Goal: Communication & Community: Answer question/provide support

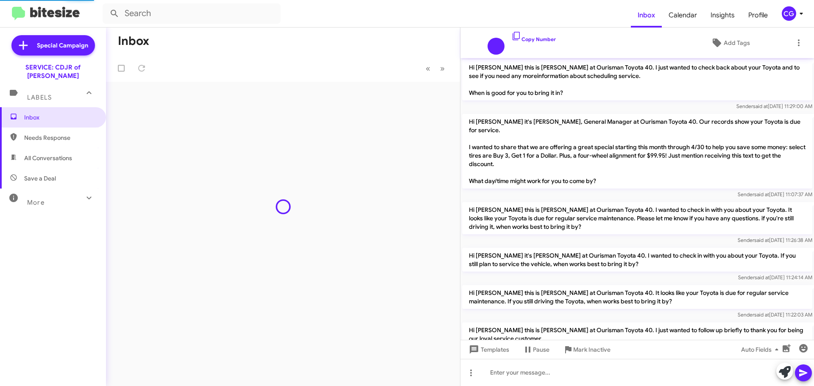
scroll to position [522, 0]
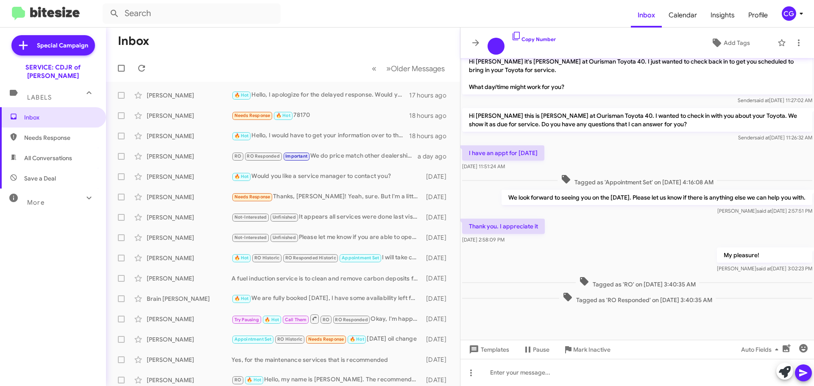
click at [800, 7] on mat-toolbar "Inbox Calendar Insights Profile CG" at bounding box center [407, 13] width 814 height 27
click at [800, 8] on icon at bounding box center [801, 13] width 10 height 10
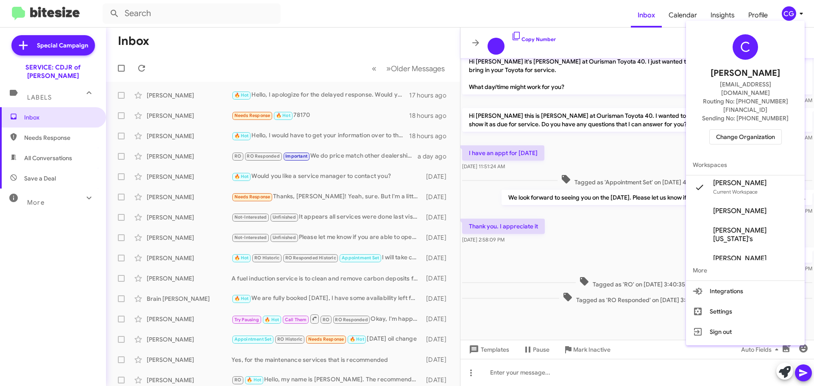
click at [757, 130] on span "Change Organization" at bounding box center [745, 137] width 59 height 14
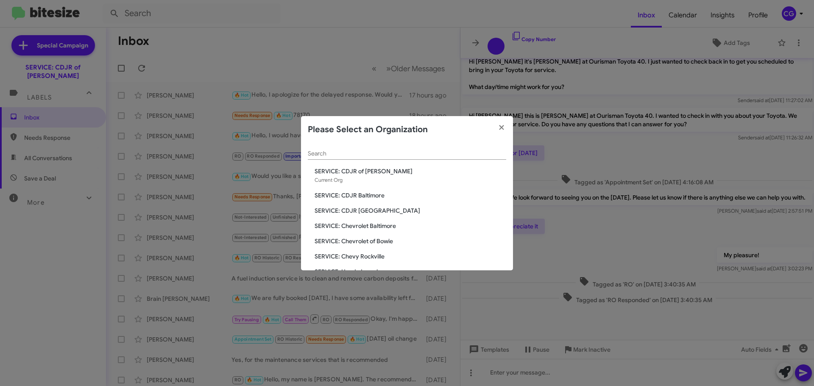
click at [366, 197] on span "SERVICE: CDJR Baltimore" at bounding box center [410, 195] width 192 height 8
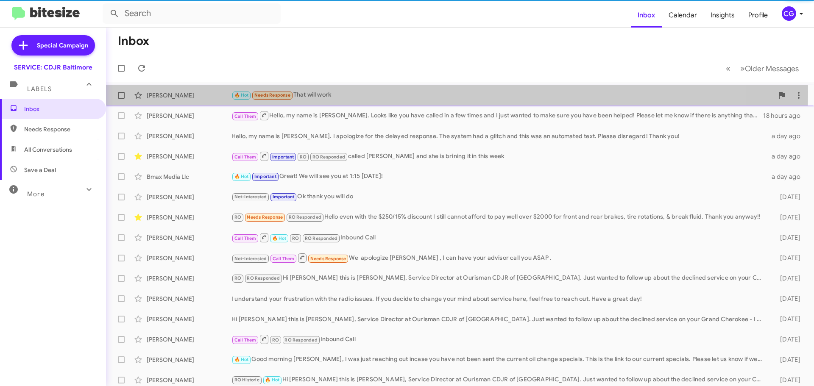
click at [346, 92] on div "🔥 Hot Needs Response That will work" at bounding box center [502, 95] width 542 height 10
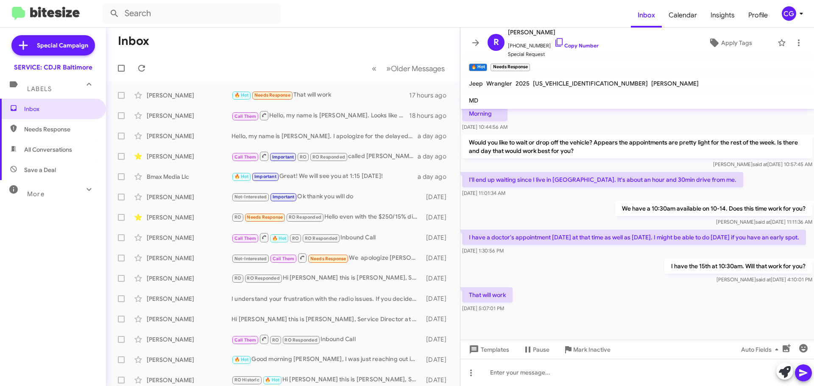
scroll to position [208, 0]
click at [578, 84] on span "1C4PJXAG7SW501693" at bounding box center [590, 84] width 115 height 8
click at [578, 83] on span "1C4PJXAG7SW501693" at bounding box center [590, 84] width 115 height 8
copy span "1C4PJXAG7SW501693"
click at [144, 65] on icon at bounding box center [141, 68] width 10 height 10
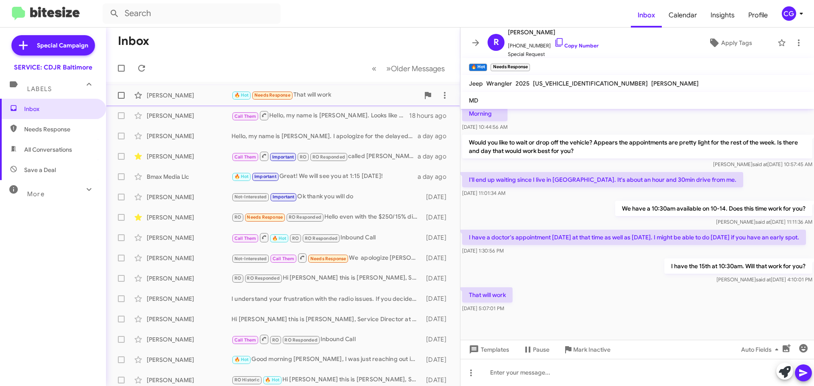
click at [356, 91] on div "🔥 Hot Needs Response That will work" at bounding box center [325, 95] width 188 height 10
click at [569, 84] on span "1C4PJXAG7SW501693" at bounding box center [590, 84] width 115 height 8
copy span "1C4PJXAG7SW501693"
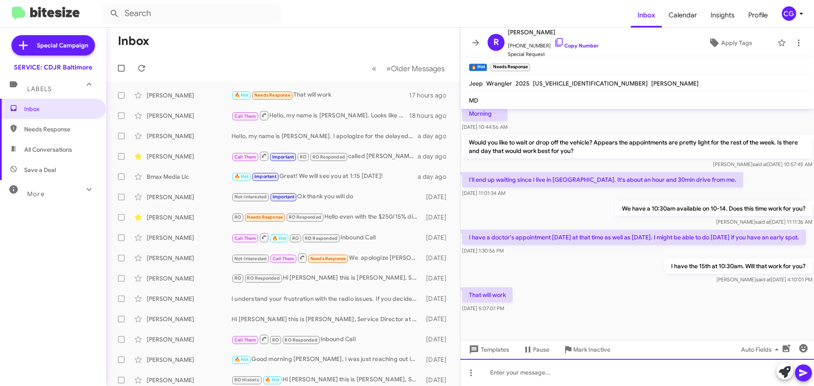
click at [518, 378] on div at bounding box center [636, 372] width 353 height 27
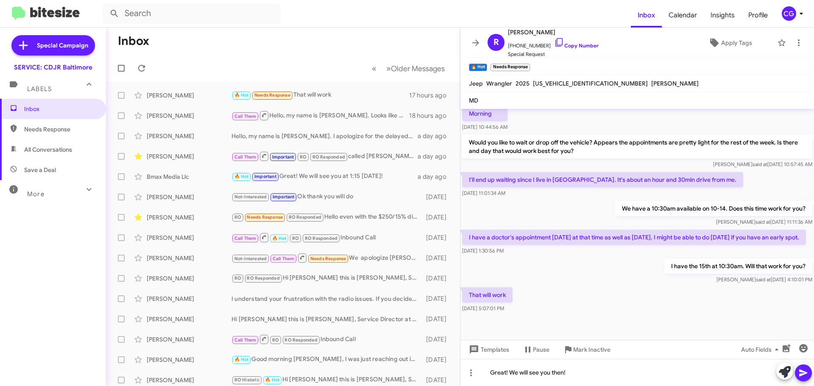
click at [805, 369] on icon at bounding box center [803, 373] width 10 height 10
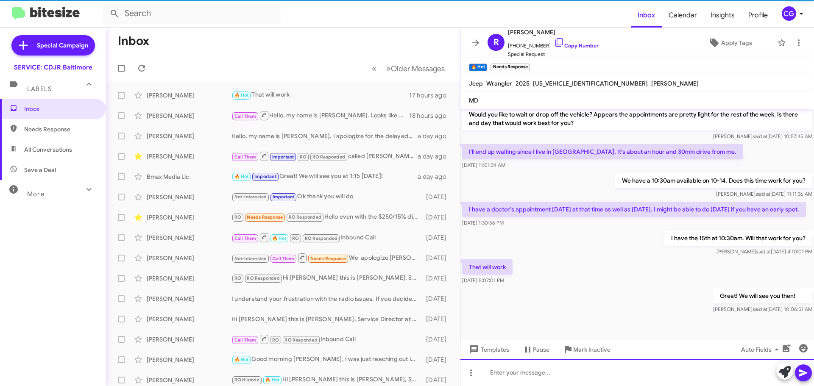
scroll to position [239, 0]
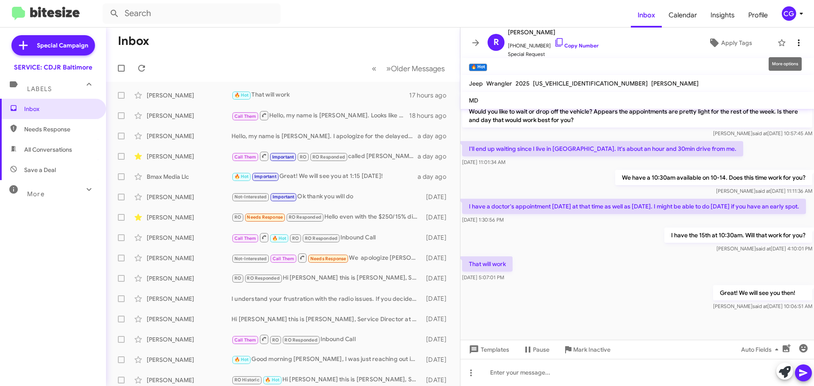
click at [795, 44] on icon at bounding box center [798, 43] width 10 height 10
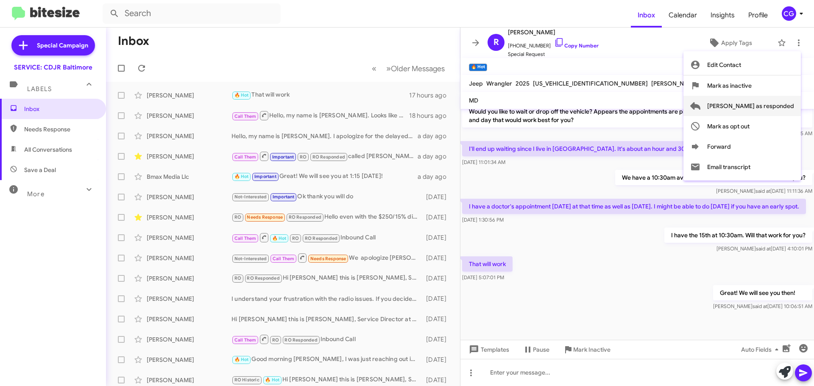
click at [790, 106] on span "Mark as responded" at bounding box center [750, 106] width 87 height 20
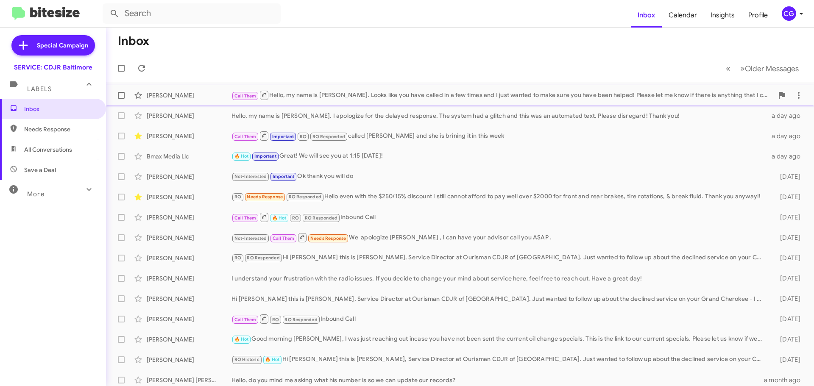
click at [362, 89] on div "Reginald Clemmons Call Them Hello, my name is Carmen. Looks like you have calle…" at bounding box center [460, 95] width 694 height 17
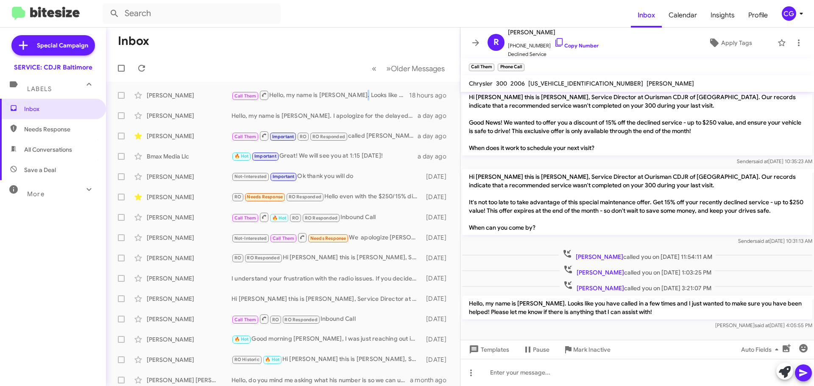
scroll to position [8, 0]
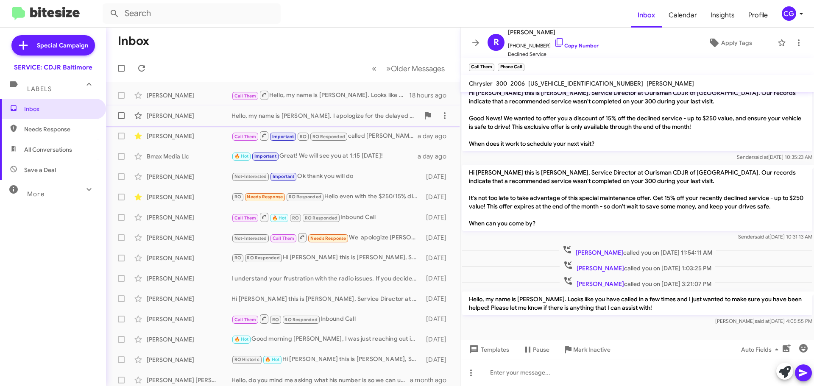
click at [327, 125] on span "Stacey Hare Hello, my name is Carmen. I apologize for the delayed response. The…" at bounding box center [283, 116] width 354 height 20
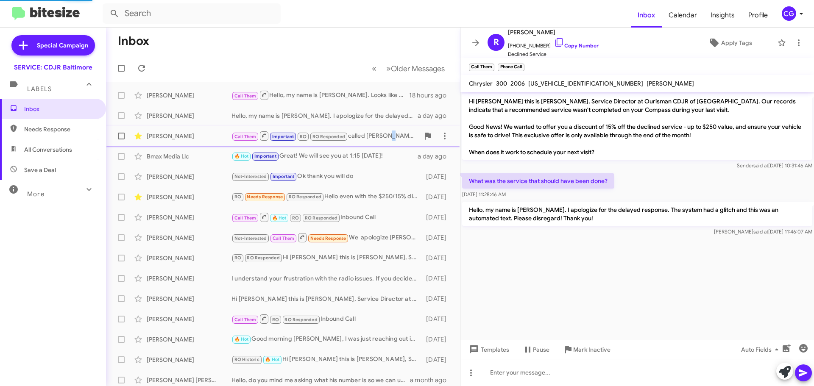
click at [392, 139] on div "Call Them Important RO RO Responded called Gwen and she is brining it in this w…" at bounding box center [325, 136] width 188 height 11
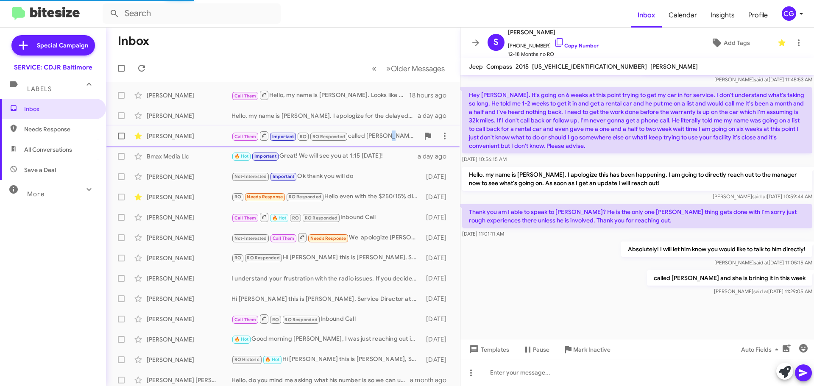
scroll to position [484, 0]
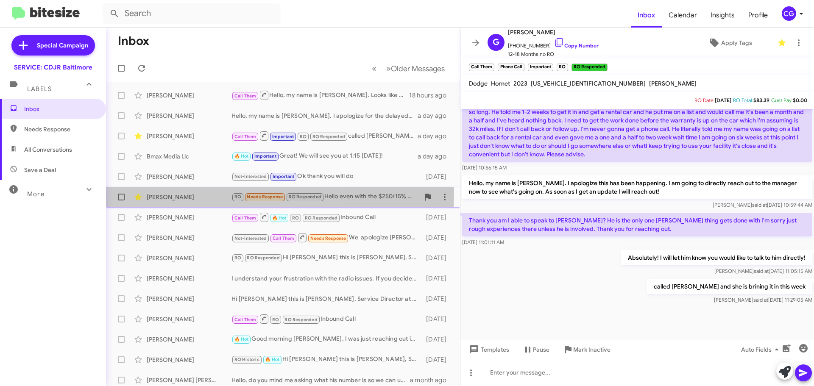
click at [183, 193] on div "Rhonda Friedman" at bounding box center [189, 197] width 85 height 8
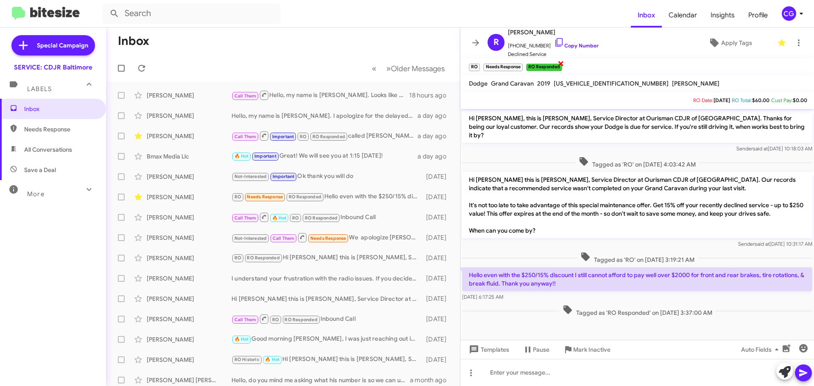
click at [561, 65] on span "×" at bounding box center [560, 63] width 7 height 10
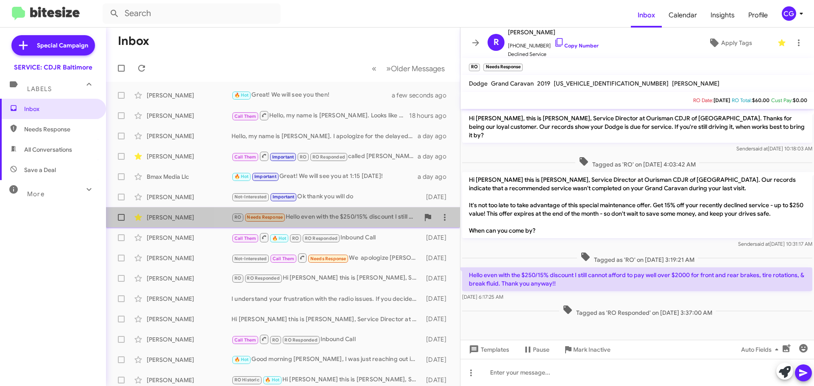
click at [353, 221] on div "RO Needs Response Hello even with the $250/15% discount I still cannot afford t…" at bounding box center [325, 217] width 188 height 10
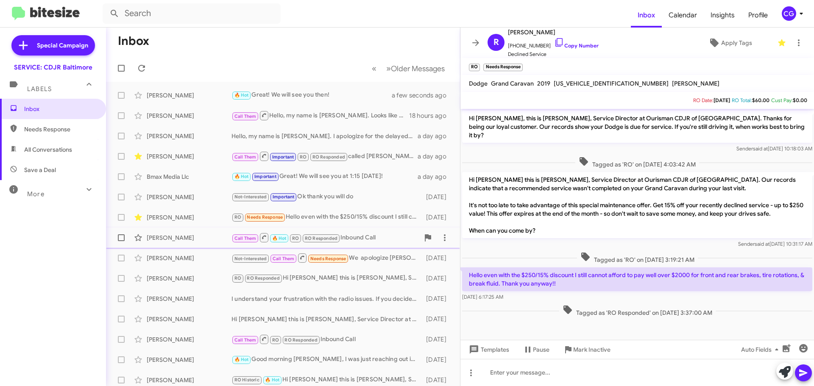
click at [354, 236] on div "Call Them 🔥 Hot RO RO Responded Inbound Call" at bounding box center [325, 237] width 188 height 11
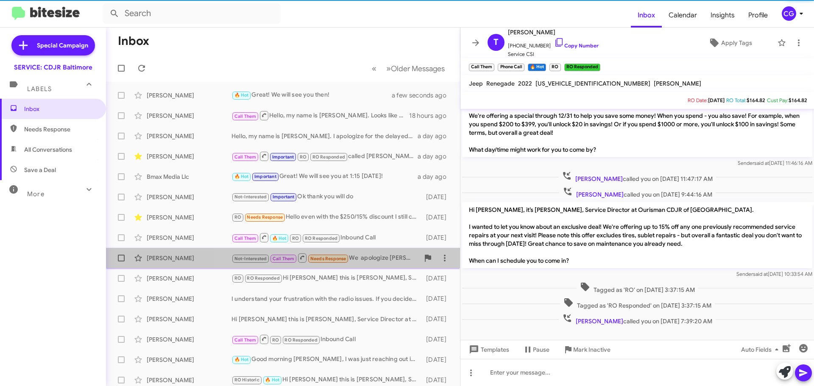
click at [373, 255] on div "Not-Interested Call Them Needs Response We apologize MR Mendes , I can have you…" at bounding box center [325, 258] width 188 height 11
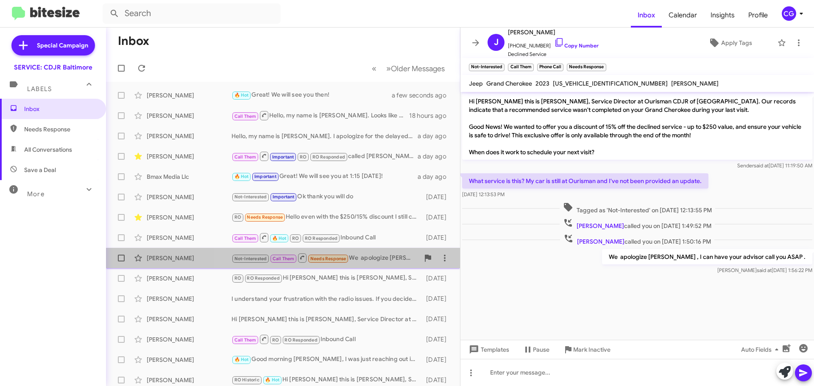
click at [372, 263] on div "Not-Interested Call Them Needs Response We apologize MR Mendes , I can have you…" at bounding box center [325, 258] width 188 height 11
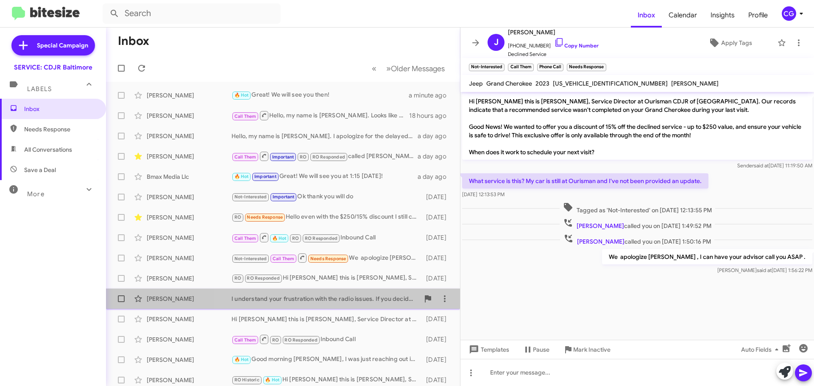
click at [376, 298] on div "I understand your frustration with the radio issues. If you decide to change yo…" at bounding box center [325, 299] width 188 height 8
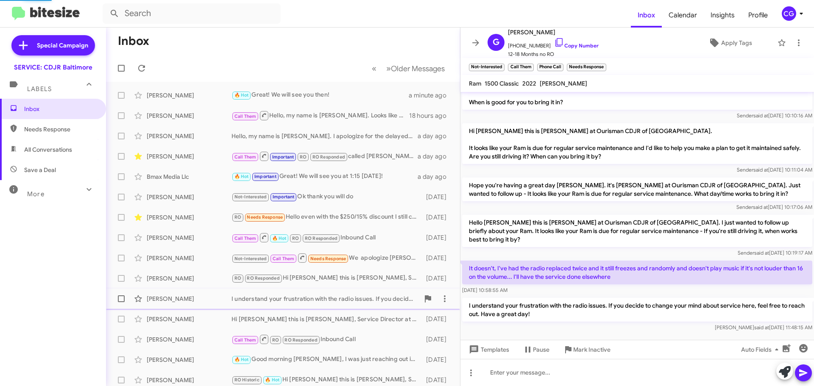
scroll to position [62, 0]
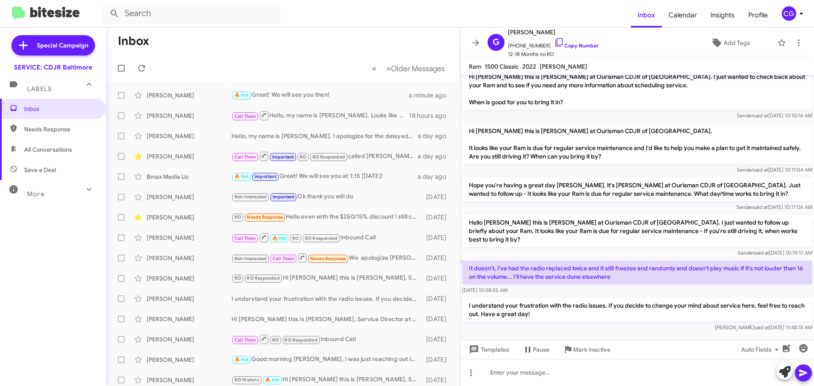
click at [796, 6] on span "CG" at bounding box center [793, 13] width 25 height 14
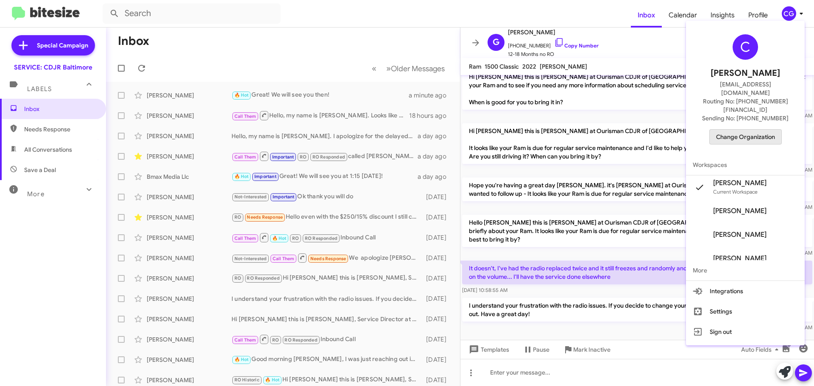
click at [753, 130] on span "Change Organization" at bounding box center [745, 137] width 59 height 14
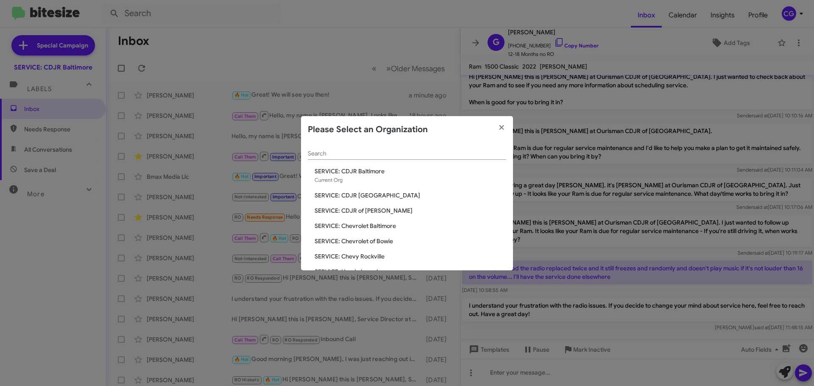
click at [375, 211] on span "SERVICE: CDJR of [PERSON_NAME]" at bounding box center [410, 210] width 192 height 8
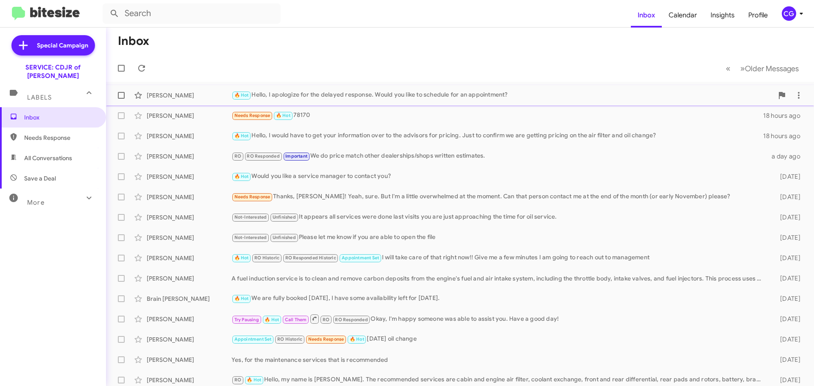
click at [352, 97] on div "🔥 Hot Hello, I apologize for the delayed response. Would you like to schedule f…" at bounding box center [502, 95] width 542 height 10
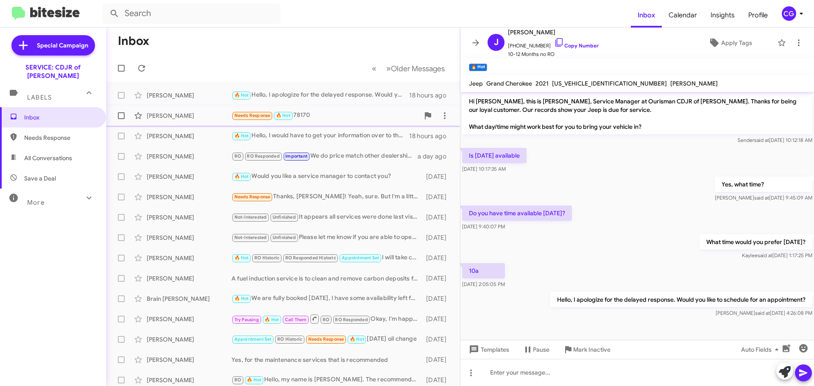
click at [309, 109] on div "[PERSON_NAME] Needs Response 🔥 Hot 78170 18 hours ago" at bounding box center [283, 115] width 340 height 17
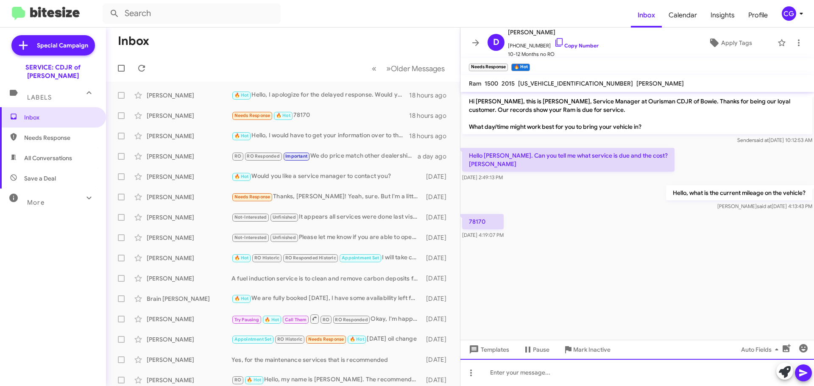
click at [606, 375] on div at bounding box center [636, 372] width 353 height 27
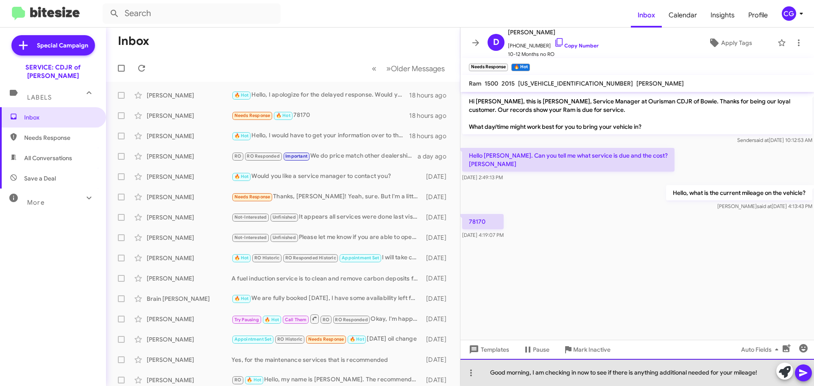
click at [688, 371] on div "Good morning, I am checking in now to see if there is anything additional neede…" at bounding box center [636, 372] width 353 height 27
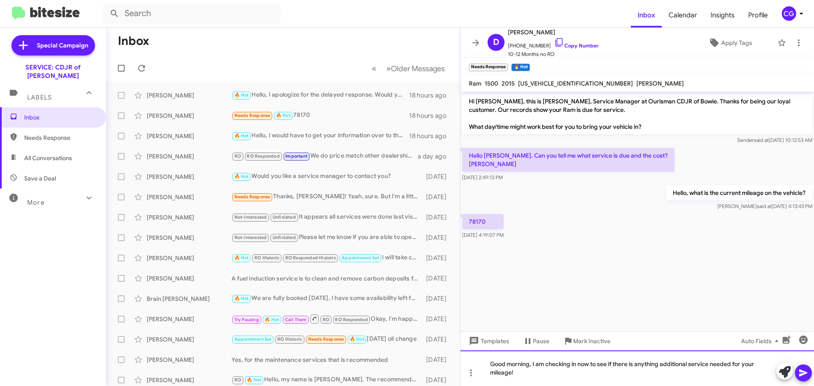
click at [720, 381] on div "Good morning, I am checking in now to see if there is anything additional servi…" at bounding box center [636, 368] width 353 height 36
click at [660, 364] on div "Good morning, I am checking in now to see if there is anything additional servi…" at bounding box center [636, 368] width 353 height 36
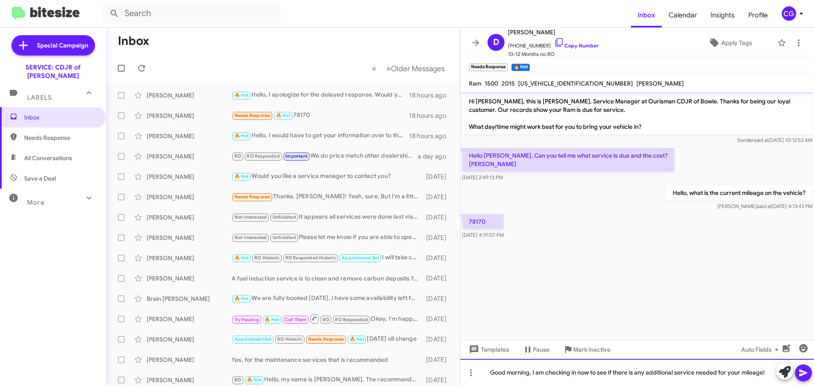
click at [767, 375] on div "Good morning, I am checking in now to see if there is any additional service ne…" at bounding box center [636, 372] width 353 height 27
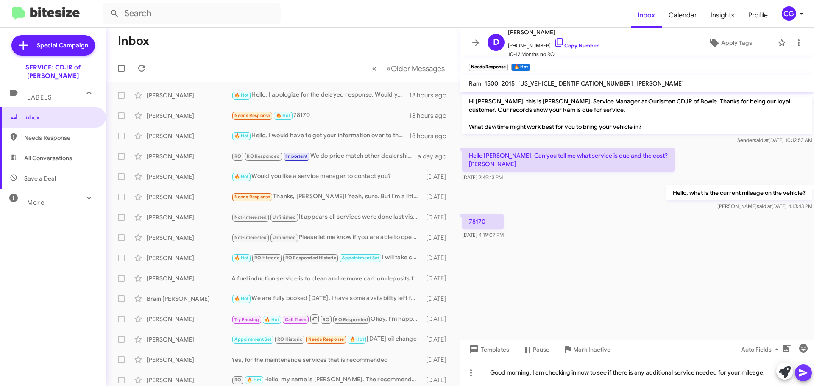
click at [806, 369] on icon at bounding box center [803, 373] width 10 height 10
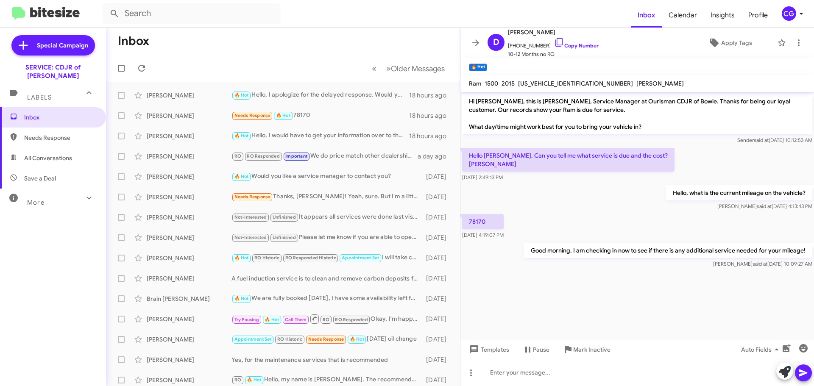
click at [557, 81] on span "[US_VEHICLE_IDENTIFICATION_NUMBER]" at bounding box center [575, 84] width 115 height 8
copy span "[US_VEHICLE_IDENTIFICATION_NUMBER]"
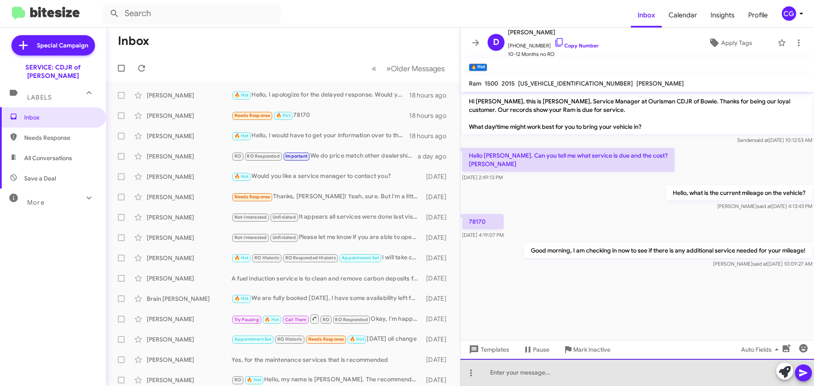
click at [616, 366] on div at bounding box center [636, 372] width 353 height 27
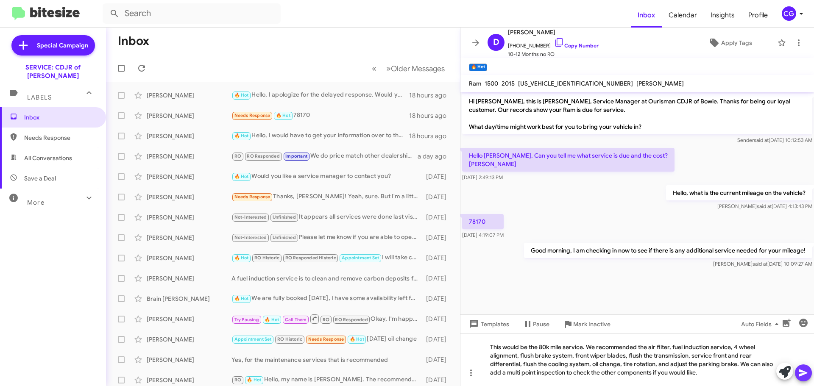
click at [803, 378] on icon at bounding box center [803, 373] width 10 height 10
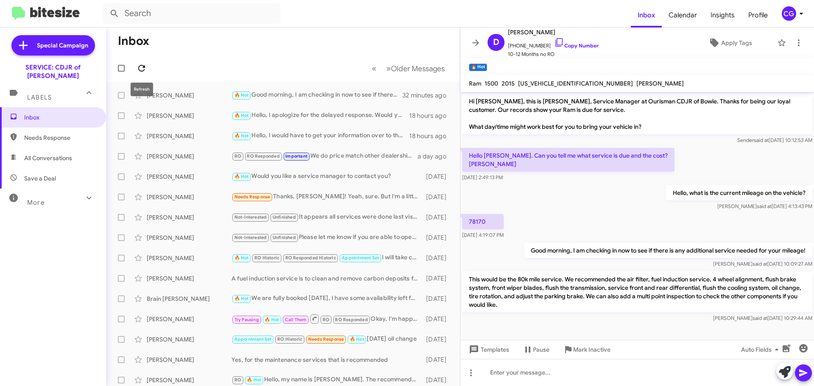
click at [144, 71] on icon at bounding box center [141, 68] width 10 height 10
click at [782, 11] on span "CG" at bounding box center [793, 13] width 25 height 14
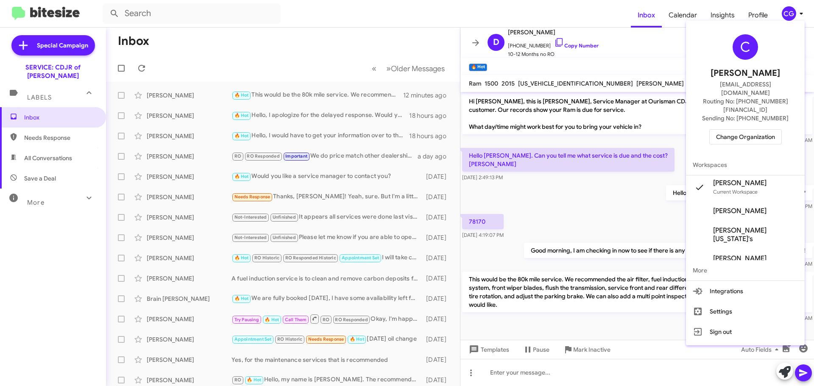
click at [774, 130] on span "Change Organization" at bounding box center [745, 137] width 59 height 14
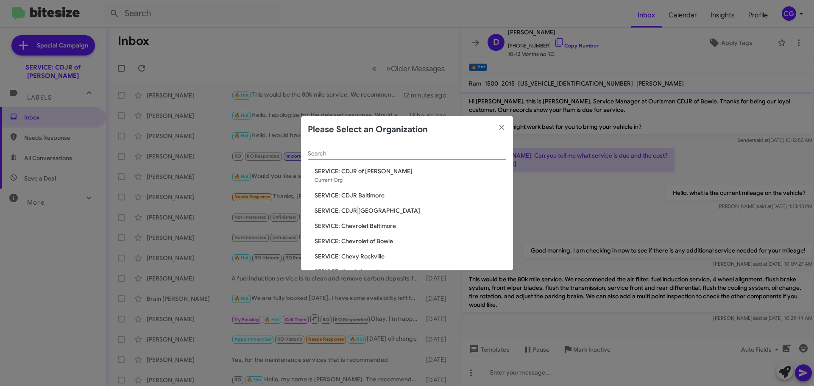
click at [357, 210] on span "SERVICE: CDJR [GEOGRAPHIC_DATA]" at bounding box center [410, 210] width 192 height 8
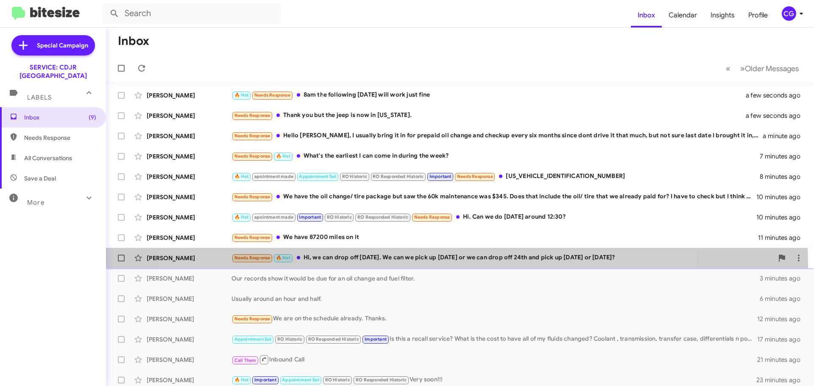
click at [429, 265] on div "Cassie Dulany Needs Response 🔥 Hot Hi, we can drop off tomorrow. We can we pick…" at bounding box center [460, 258] width 694 height 17
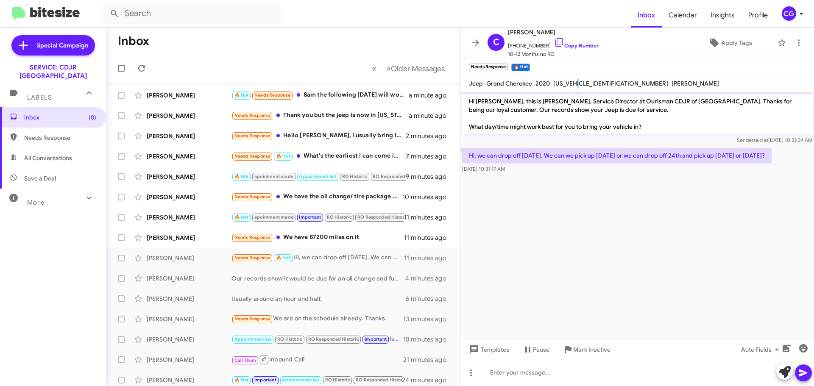
click at [579, 81] on span "1C4RJFBG6LC176698" at bounding box center [610, 84] width 115 height 8
click at [577, 81] on span "1C4RJFBG6LC176698" at bounding box center [610, 84] width 115 height 8
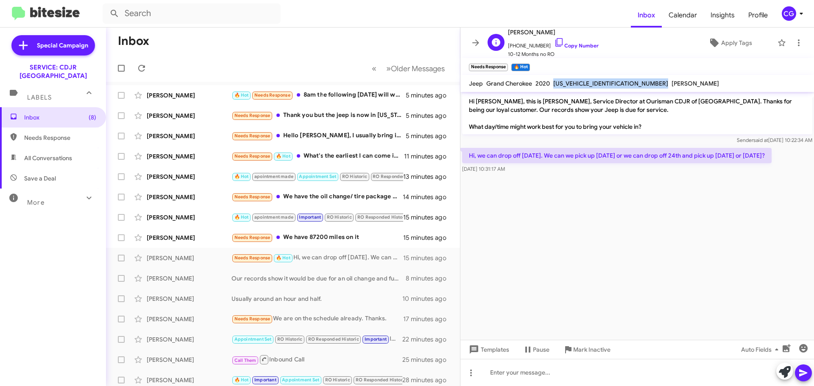
click at [524, 36] on span "Cassie Dulany" at bounding box center [553, 32] width 91 height 10
click at [525, 35] on span "Cassie Dulany" at bounding box center [553, 32] width 91 height 10
copy span "Cassie Dulany"
click at [138, 256] on icon at bounding box center [137, 258] width 7 height 7
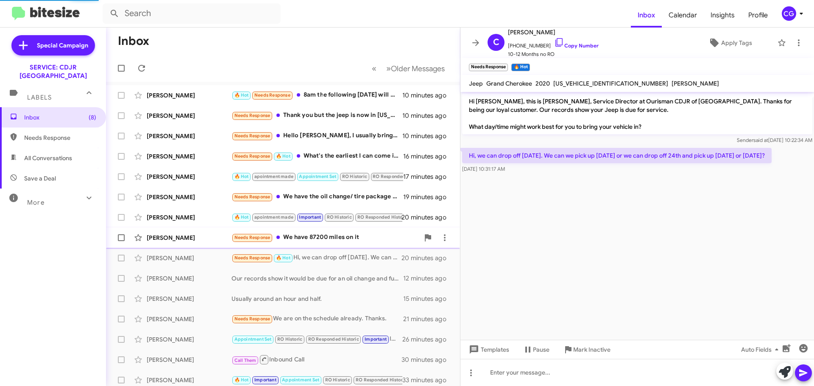
click at [204, 236] on div "Gopal Kowdley" at bounding box center [189, 237] width 85 height 8
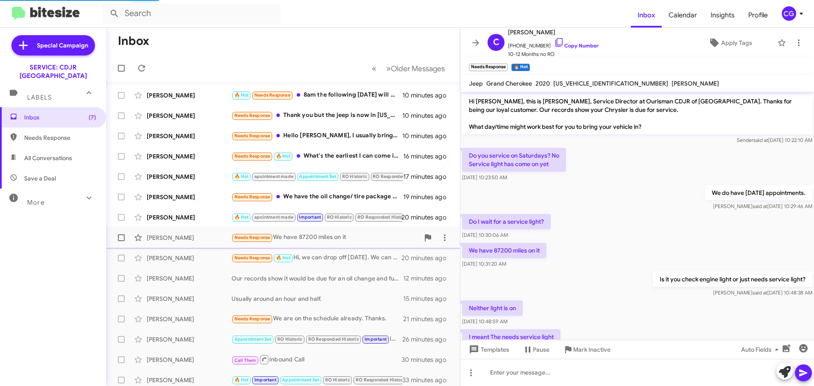
scroll to position [64, 0]
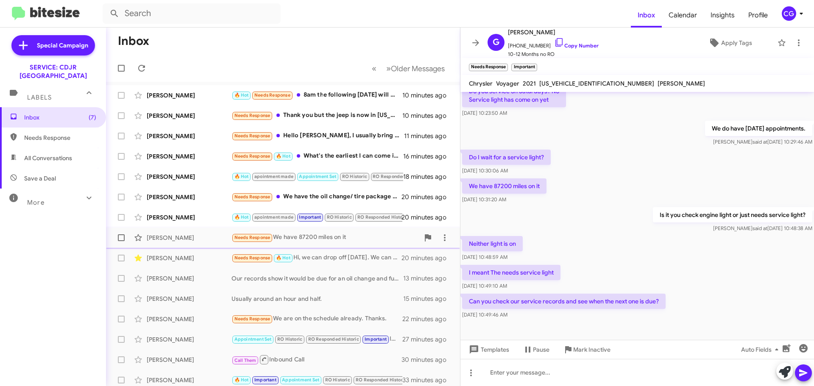
click at [220, 239] on div "Gopal Kowdley" at bounding box center [189, 237] width 85 height 8
click at [122, 238] on span at bounding box center [121, 237] width 7 height 7
click at [121, 241] on input "checkbox" at bounding box center [121, 241] width 0 height 0
checkbox input "true"
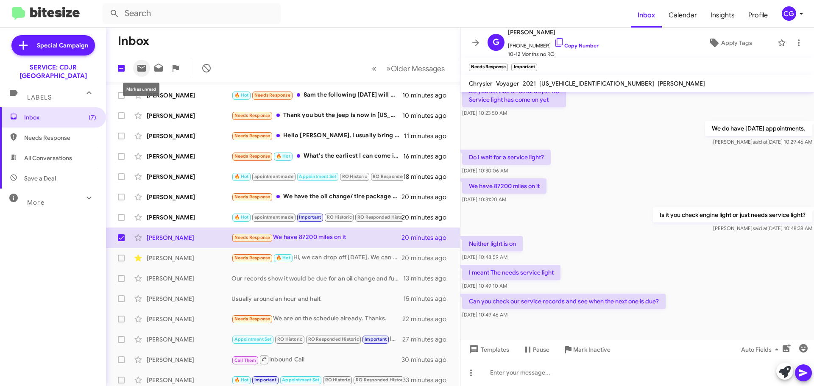
drag, startPoint x: 142, startPoint y: 67, endPoint x: 145, endPoint y: 77, distance: 9.7
click at [142, 67] on icon at bounding box center [141, 68] width 8 height 7
click at [236, 255] on small "Needs Response" at bounding box center [252, 258] width 40 height 8
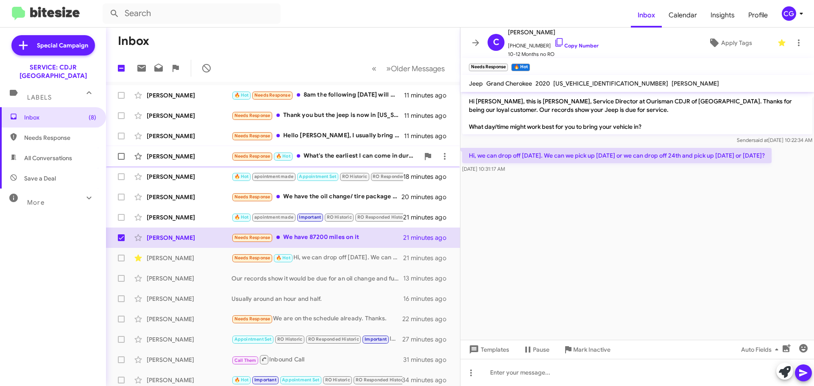
click at [300, 157] on span at bounding box center [298, 155] width 3 height 3
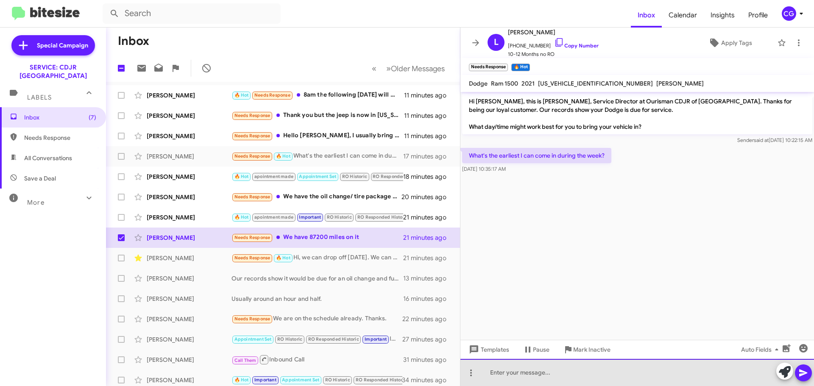
click at [547, 381] on div at bounding box center [636, 372] width 353 height 27
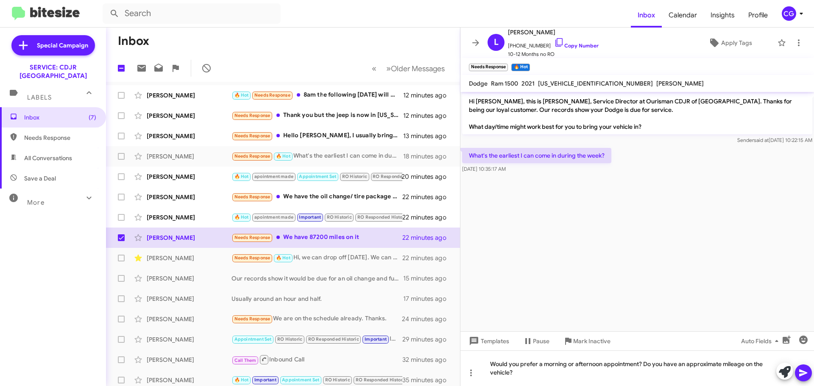
click at [802, 372] on icon at bounding box center [803, 373] width 8 height 7
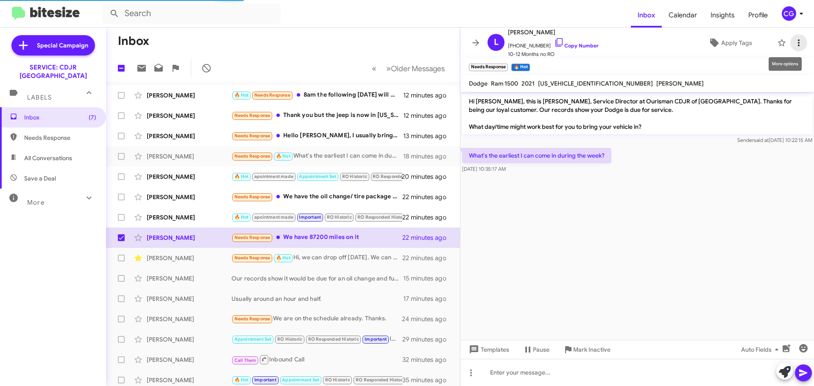
click at [795, 40] on icon at bounding box center [798, 43] width 10 height 10
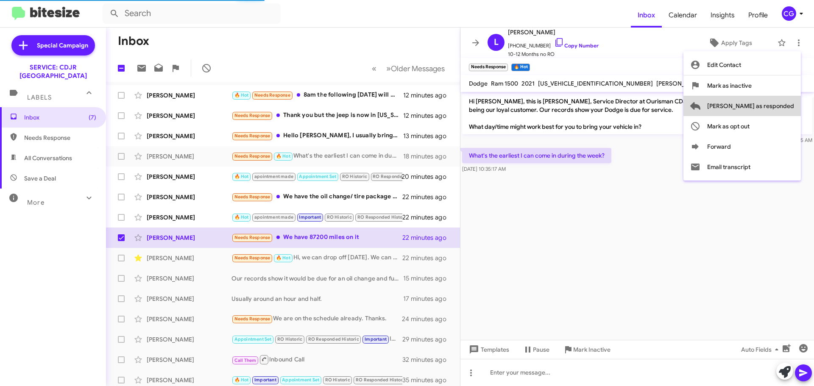
click at [786, 107] on span "Mark as responded" at bounding box center [750, 106] width 87 height 20
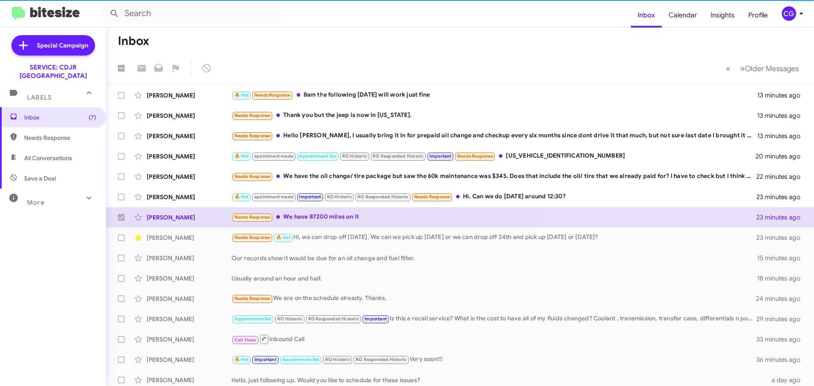
checkbox input "false"
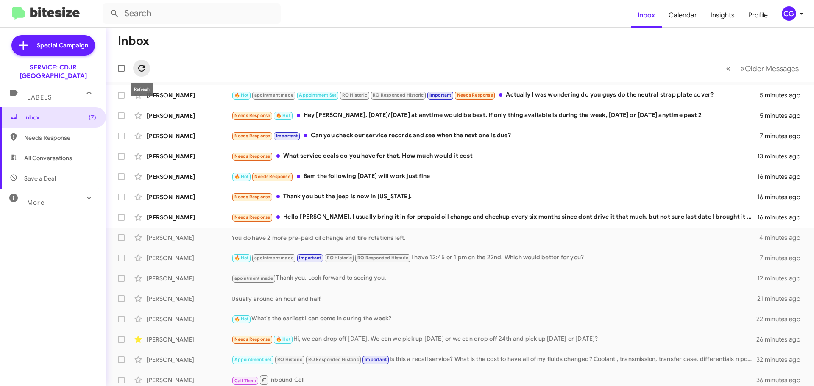
click at [143, 71] on icon at bounding box center [141, 68] width 7 height 7
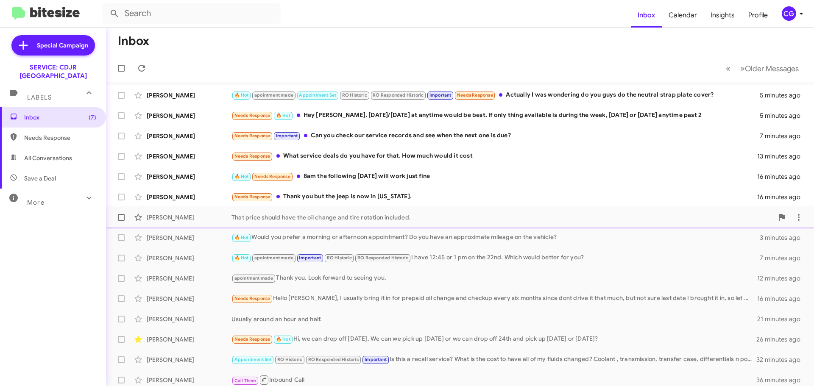
click at [391, 217] on div "That price should have the oil change and tire rotation included." at bounding box center [502, 217] width 542 height 8
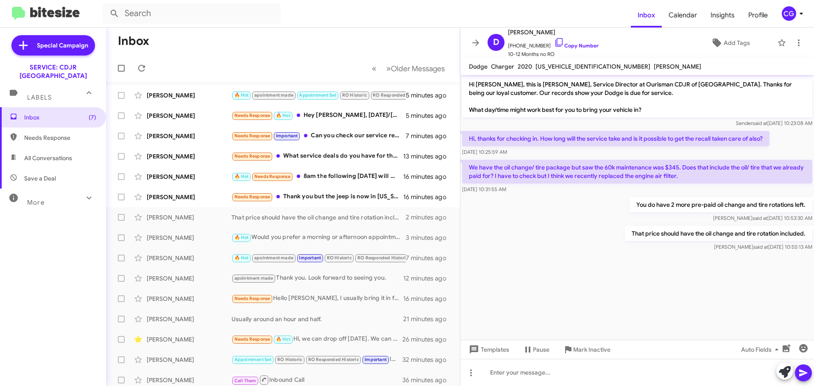
click at [362, 52] on mat-toolbar-row "Inbox" at bounding box center [283, 41] width 354 height 27
click at [801, 14] on icon at bounding box center [800, 14] width 3 height 2
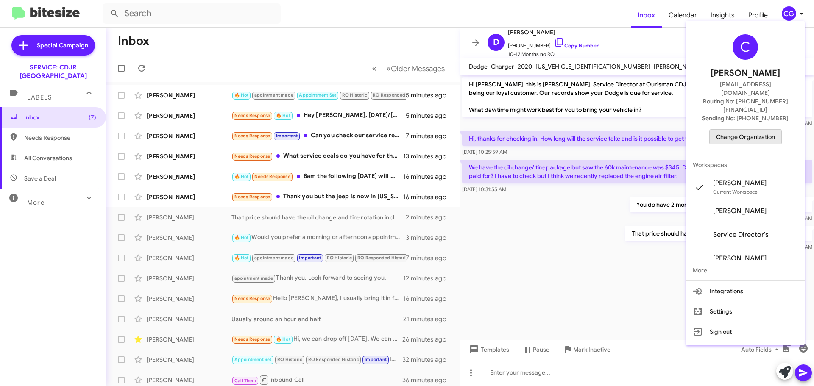
click at [758, 130] on span "Change Organization" at bounding box center [745, 137] width 59 height 14
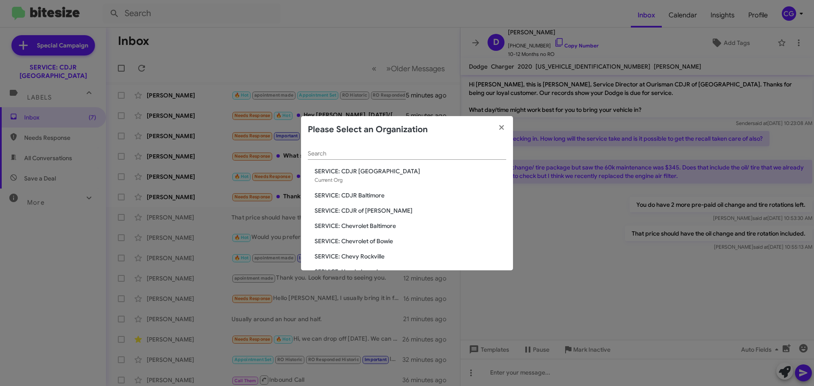
click at [376, 213] on span "SERVICE: CDJR of [PERSON_NAME]" at bounding box center [410, 210] width 192 height 8
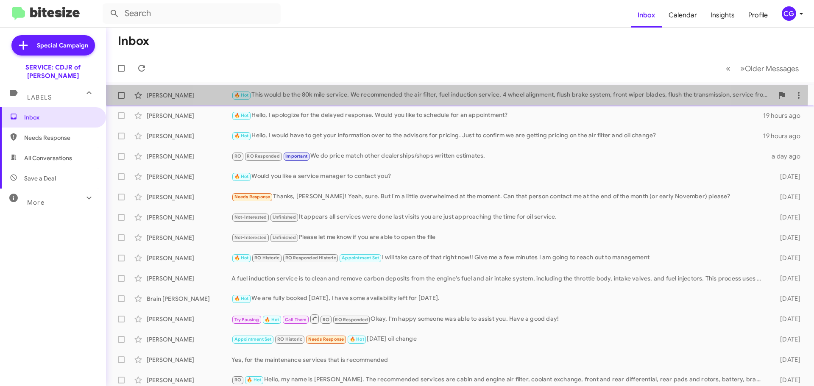
click at [445, 89] on div "[PERSON_NAME] 🔥 Hot This would be the 80k mile service. We recommended the air …" at bounding box center [460, 95] width 694 height 17
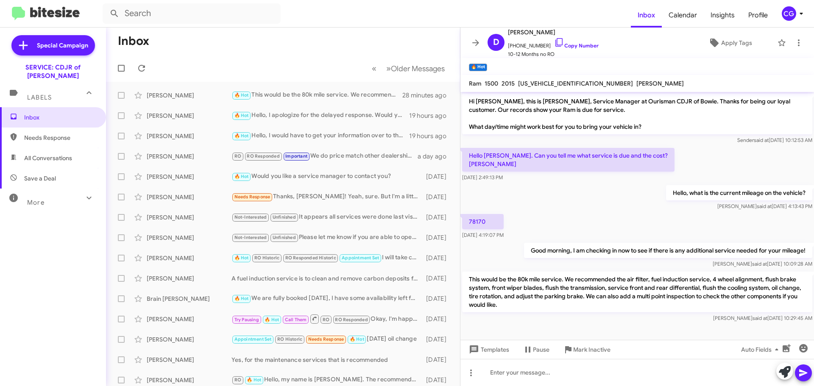
click at [794, 21] on mat-toolbar "Inbox Calendar Insights Profile CG" at bounding box center [407, 13] width 814 height 27
click at [784, 10] on div "CG" at bounding box center [788, 13] width 14 height 14
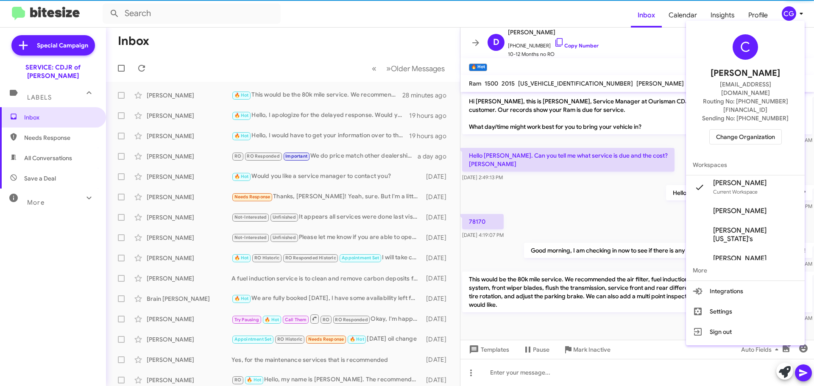
click at [775, 109] on div "C [PERSON_NAME] [EMAIL_ADDRESS][DOMAIN_NAME] Routing No: [PHONE_NUMBER][FINANCI…" at bounding box center [745, 89] width 119 height 131
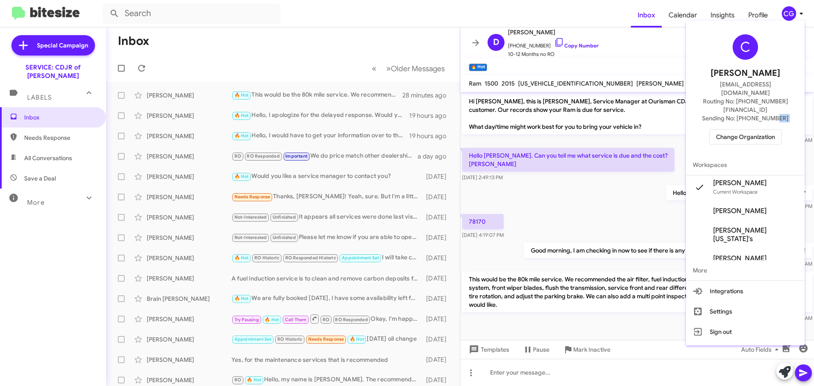
click at [770, 130] on span "Change Organization" at bounding box center [745, 137] width 59 height 14
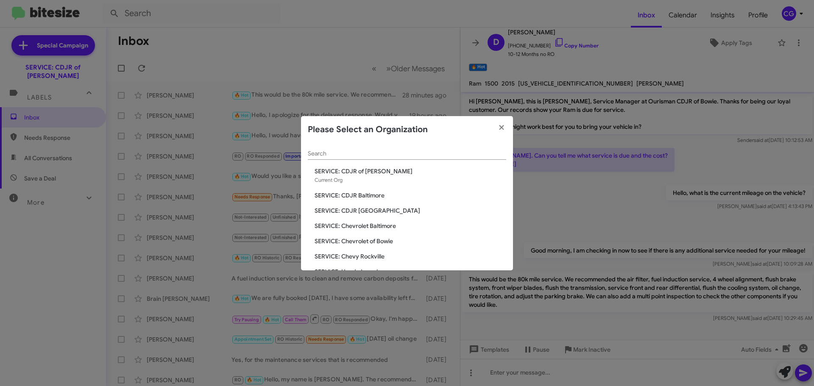
click at [367, 210] on span "SERVICE: CDJR [GEOGRAPHIC_DATA]" at bounding box center [410, 210] width 192 height 8
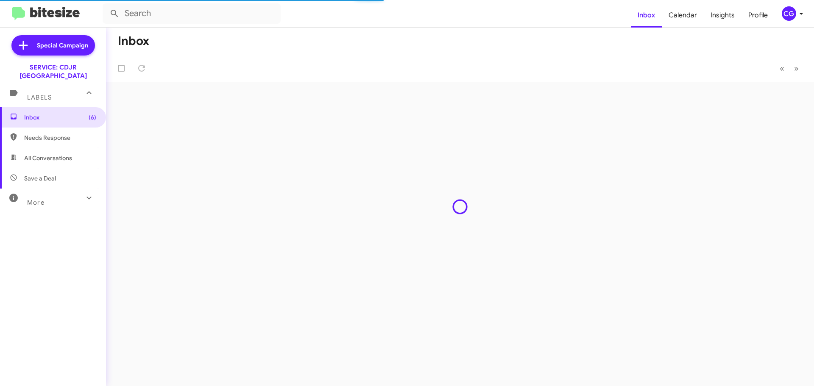
click at [794, 9] on span "CG" at bounding box center [793, 13] width 25 height 14
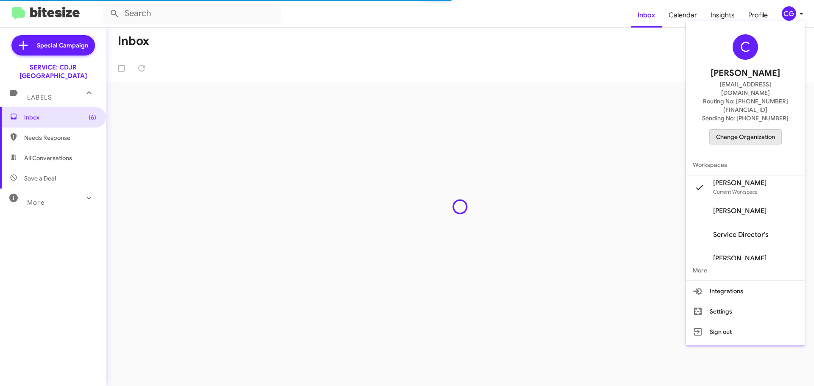
click at [745, 130] on span "Change Organization" at bounding box center [745, 137] width 59 height 14
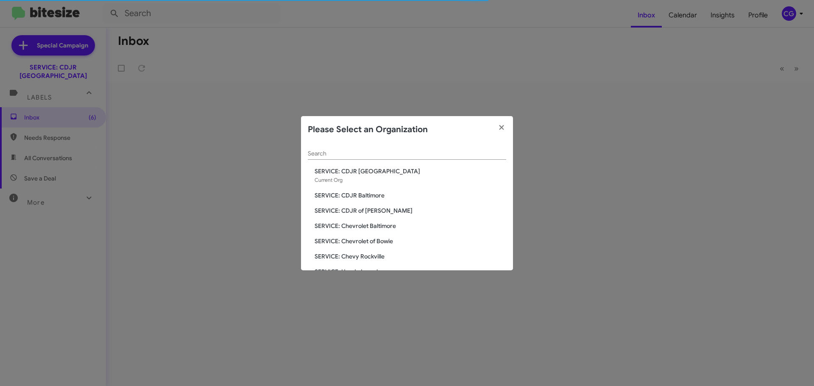
click at [393, 194] on span "SERVICE: CDJR Baltimore" at bounding box center [410, 195] width 192 height 8
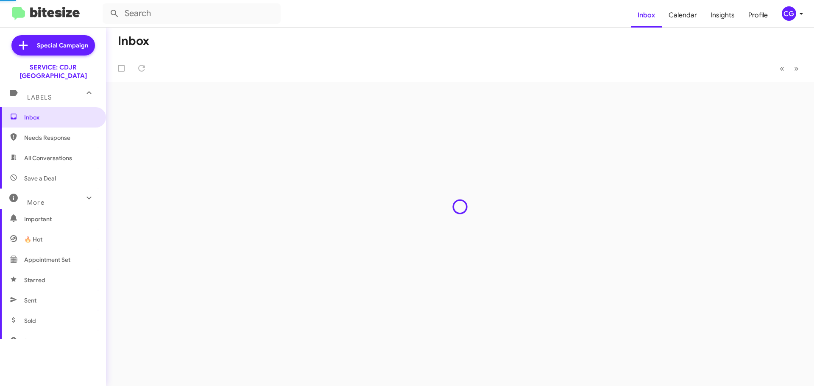
click at [379, 193] on div "Inbox « Previous » Next" at bounding box center [460, 207] width 708 height 358
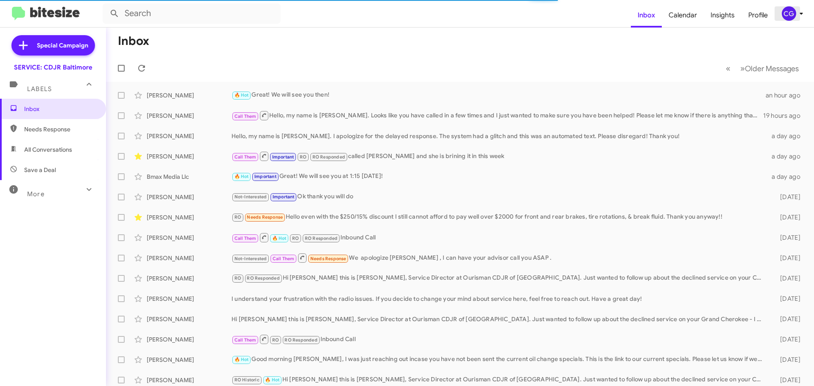
click at [788, 9] on div "CG" at bounding box center [788, 13] width 14 height 14
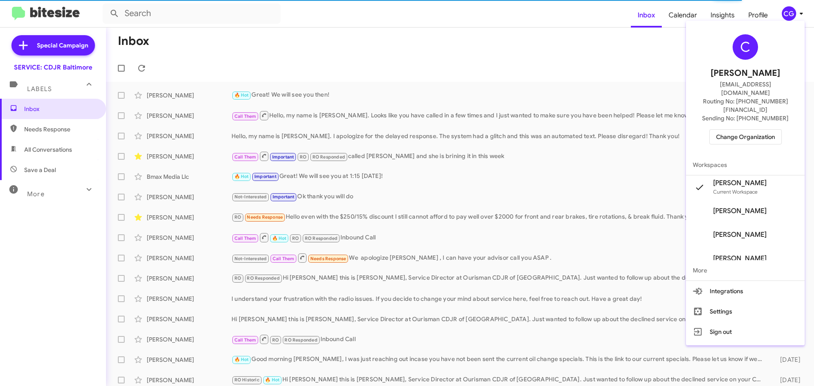
click at [762, 130] on span "Change Organization" at bounding box center [745, 137] width 59 height 14
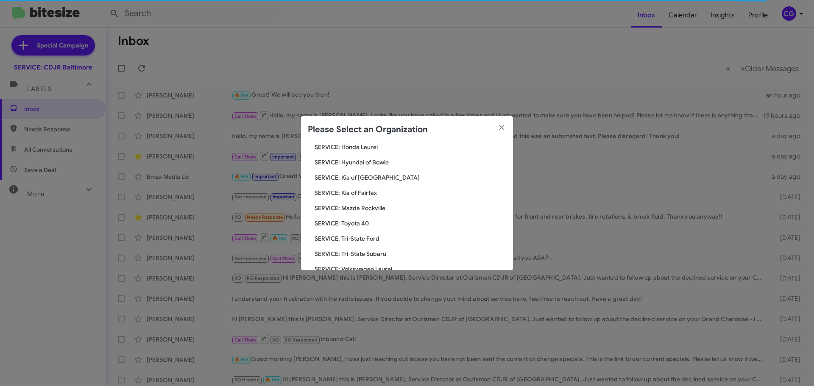
scroll to position [156, 0]
click at [354, 205] on span "SERVICE: Tri-State Ford" at bounding box center [410, 207] width 192 height 8
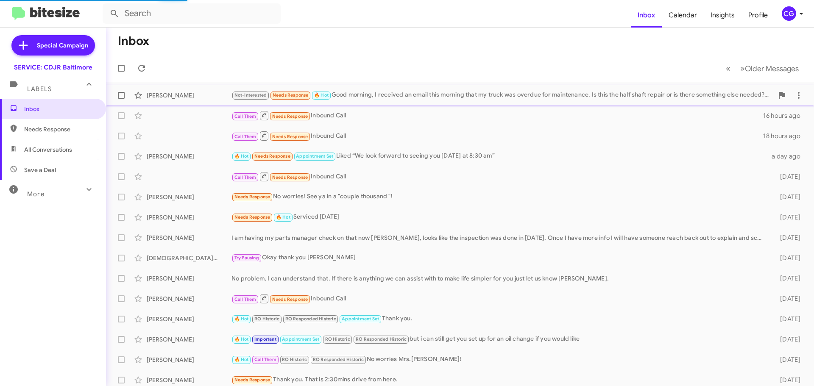
click at [558, 87] on div "[PERSON_NAME] Not-Interested Needs Response 🔥 Hot Good morning, I received an e…" at bounding box center [460, 95] width 694 height 17
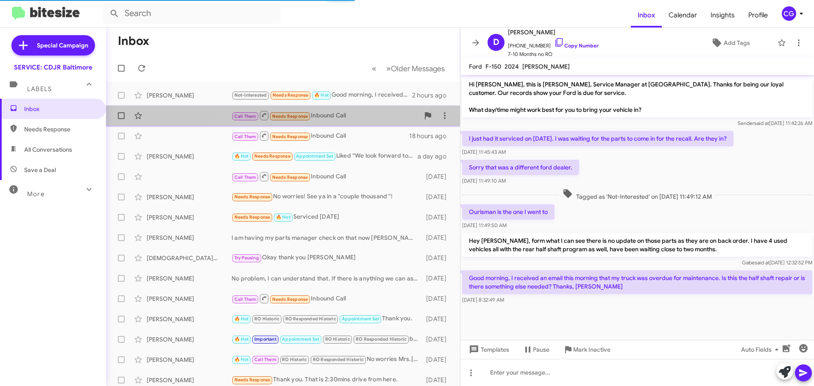
click at [318, 114] on div "Call Them Needs Response Inbound Call" at bounding box center [325, 115] width 188 height 11
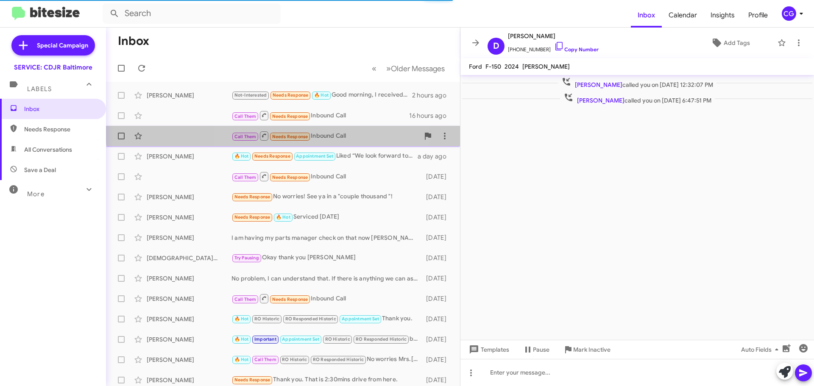
click at [325, 130] on div "Call Them Needs Response Inbound Call 18 hours ago" at bounding box center [283, 136] width 340 height 17
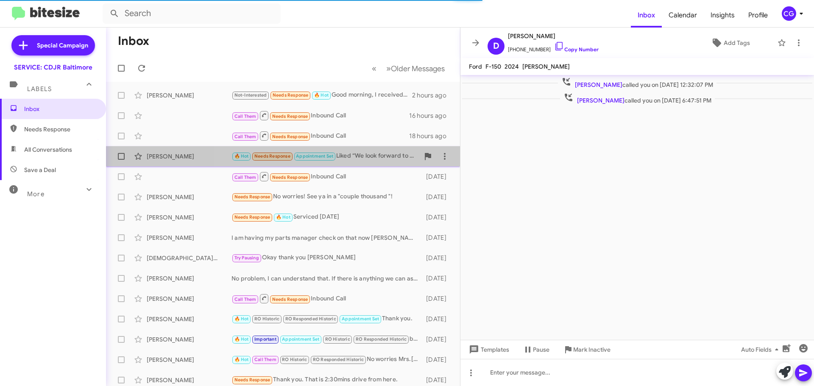
click at [333, 158] on span "Appointment Set" at bounding box center [314, 156] width 37 height 6
click at [352, 154] on div "🔥 Hot Needs Response Appointment Set Liked “We look forward to seeing you tomor…" at bounding box center [325, 156] width 188 height 10
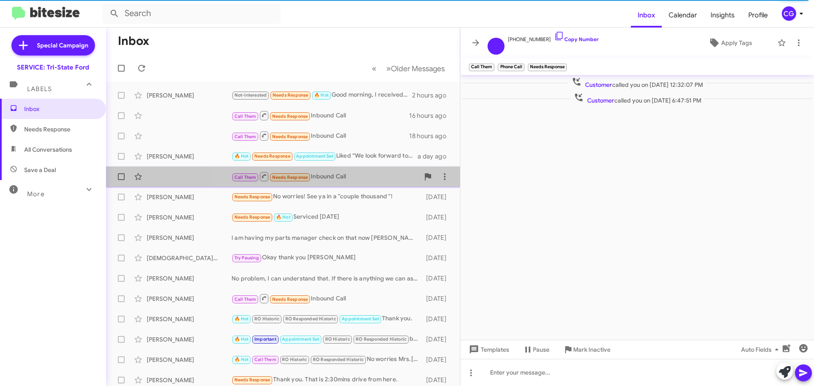
click at [349, 179] on div "Call Them Needs Response Inbound Call" at bounding box center [325, 176] width 188 height 11
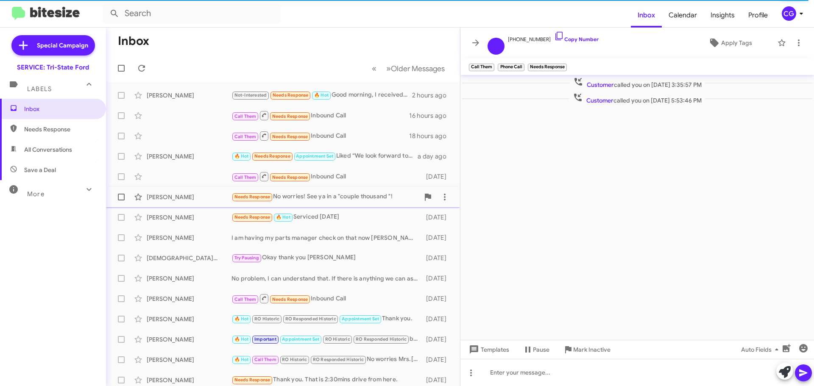
click at [350, 191] on div "Shirley Coates Needs Response No worries! See ya in a "couple thousand "! 4 day…" at bounding box center [283, 197] width 340 height 17
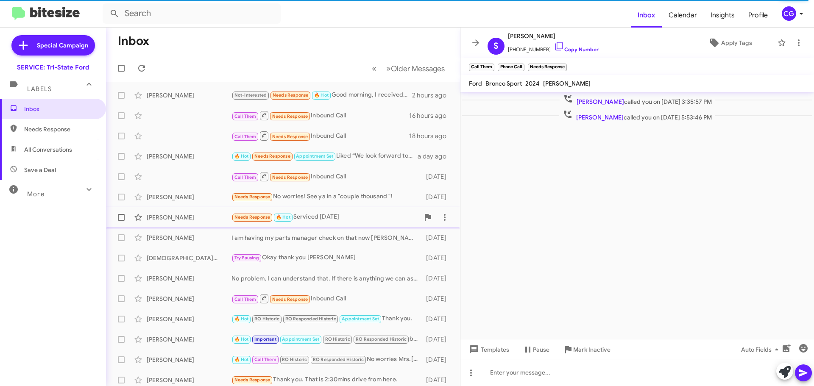
click at [343, 208] on span "William Smith Needs Response 🔥 Hot Serviced sept 10 5 days ago" at bounding box center [283, 217] width 354 height 20
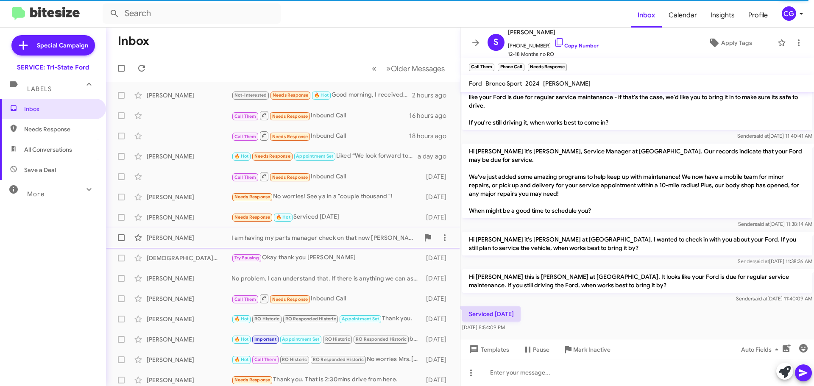
click at [337, 235] on div "I am having my parts manager check on that now Mr. Sullivan, looks like the ins…" at bounding box center [325, 237] width 188 height 8
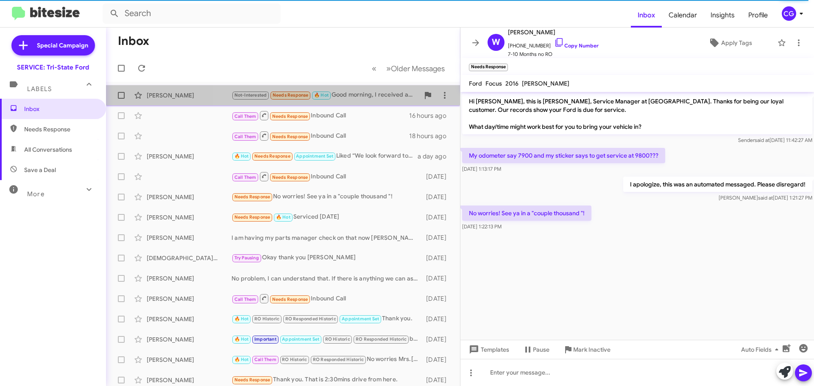
click at [355, 104] on span "Drew Morton Not-Interested Needs Response 🔥 Hot Good morning, I received an ema…" at bounding box center [283, 95] width 354 height 20
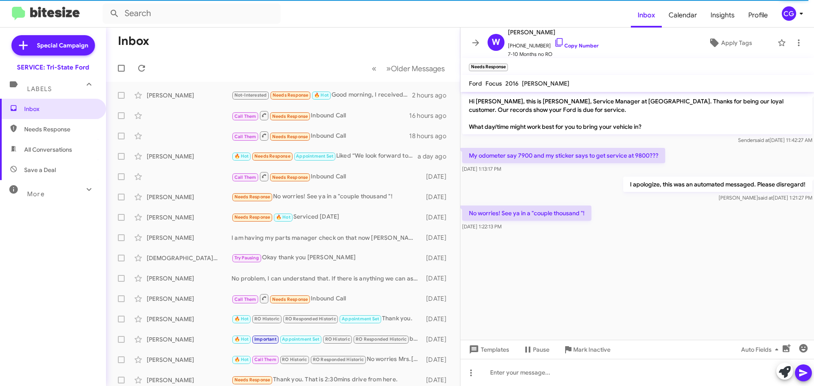
click at [790, 17] on div "CG" at bounding box center [788, 13] width 14 height 14
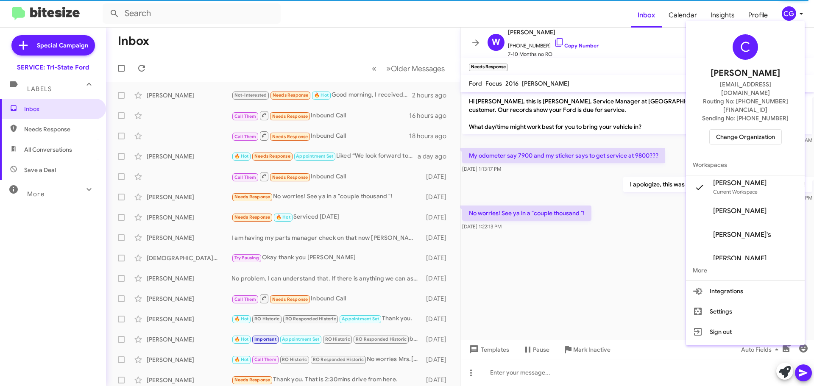
click at [772, 130] on span "Change Organization" at bounding box center [745, 137] width 59 height 14
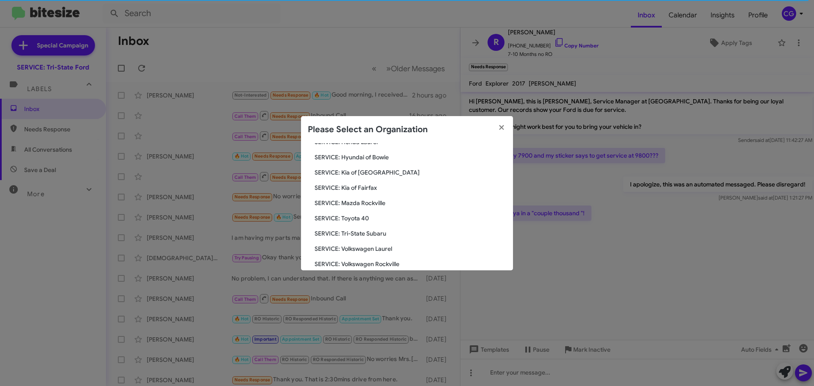
scroll to position [156, 0]
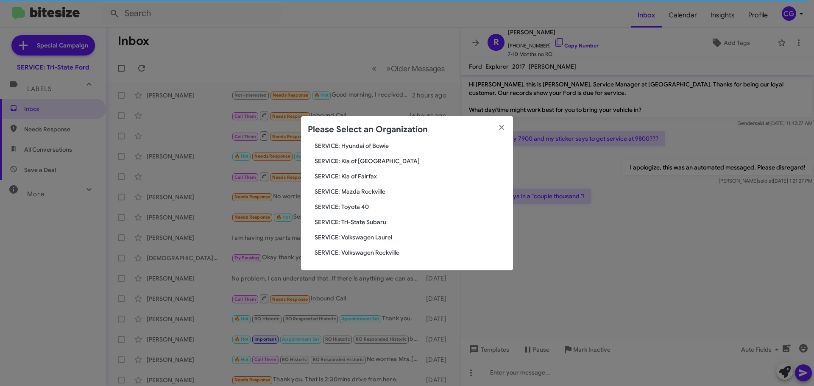
click at [375, 192] on span "SERVICE: Mazda Rockville" at bounding box center [410, 191] width 192 height 8
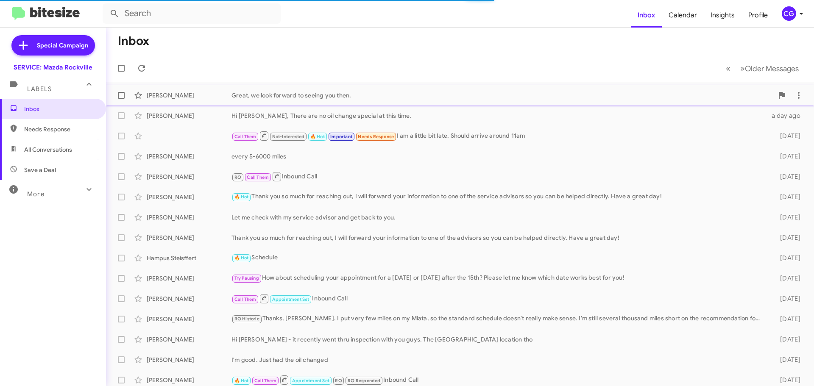
click at [325, 100] on div "[PERSON_NAME] Great, we look forward to seeing you then. a day ago" at bounding box center [460, 95] width 694 height 17
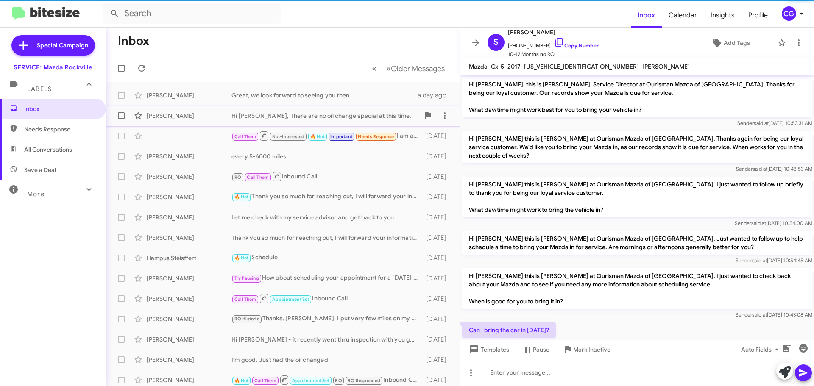
scroll to position [115, 0]
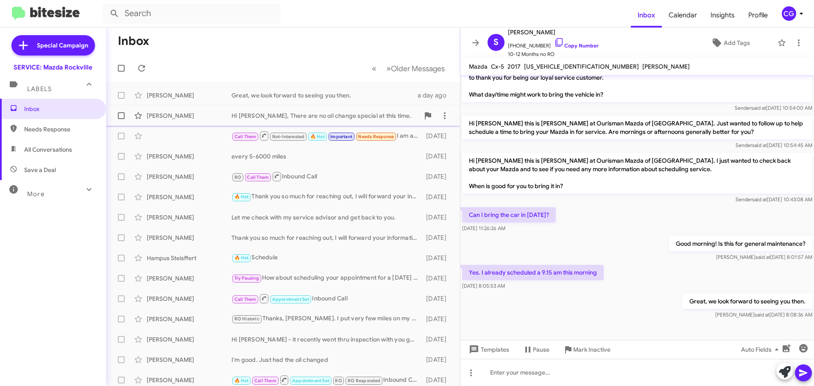
click at [326, 120] on div "[PERSON_NAME] Hi [PERSON_NAME], There are no oil change special at this time. a…" at bounding box center [283, 115] width 340 height 17
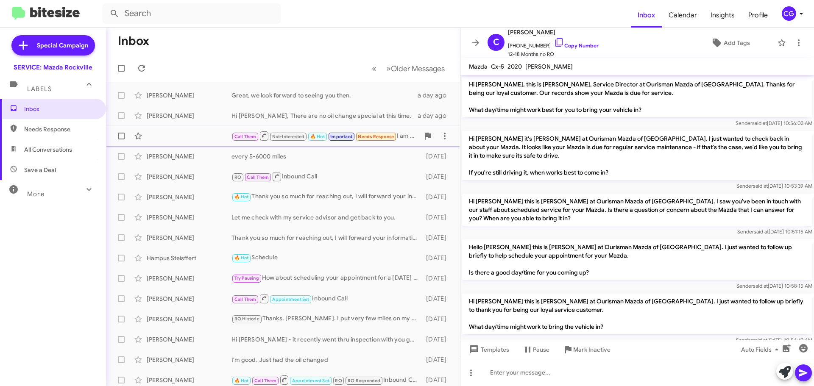
click at [404, 139] on div "Call Them Not-Interested 🔥 Hot Important Needs Response I am a little bit late.…" at bounding box center [325, 136] width 188 height 11
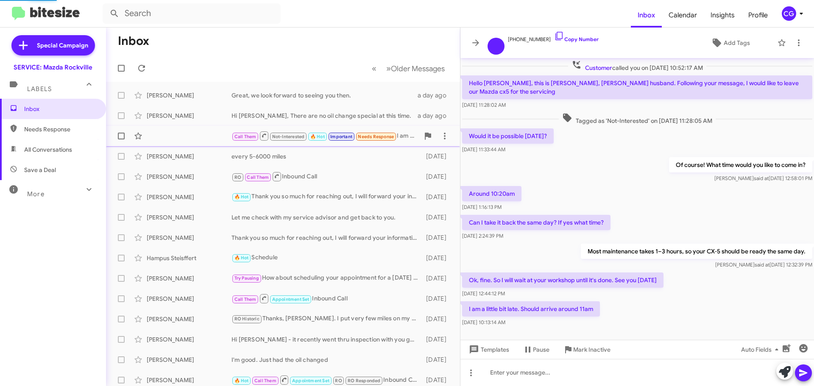
scroll to position [10, 0]
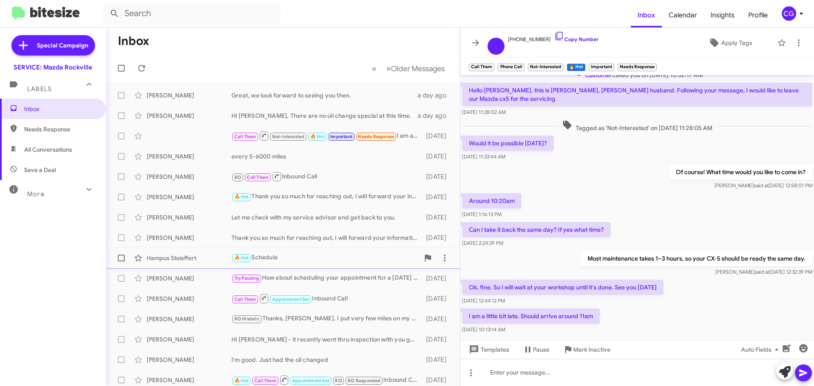
click at [318, 251] on div "Hampus Steisffert 🔥 Hot Schedule [DATE]" at bounding box center [283, 258] width 340 height 17
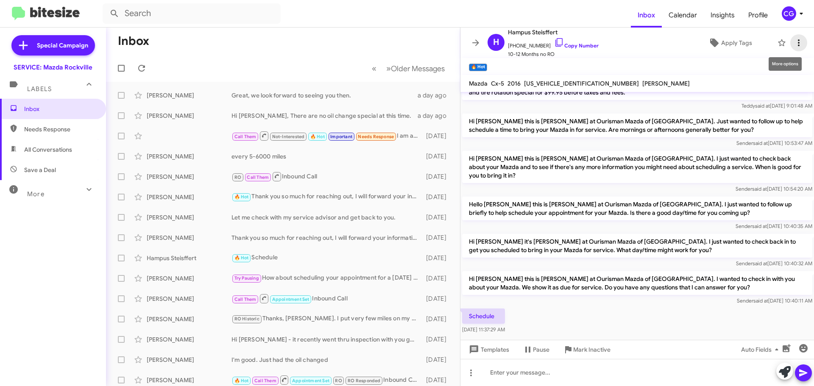
click at [793, 42] on icon at bounding box center [798, 43] width 10 height 10
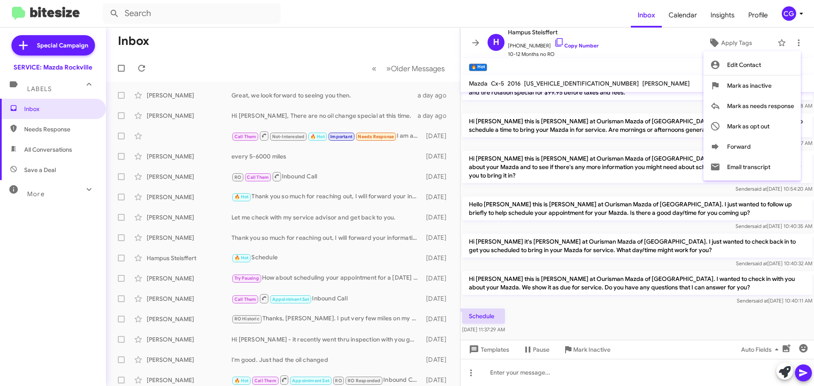
click at [787, 13] on div at bounding box center [407, 193] width 814 height 386
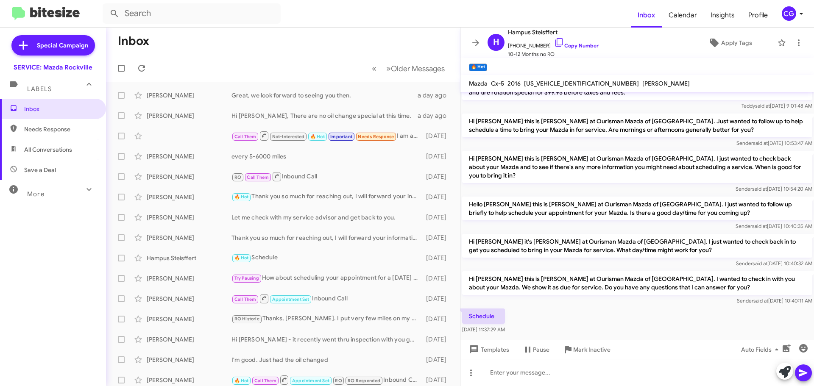
click at [787, 13] on div "CG" at bounding box center [788, 13] width 14 height 14
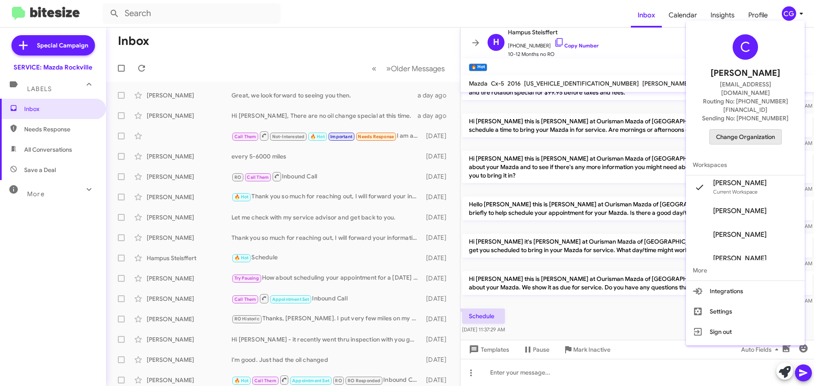
click at [762, 130] on span "Change Organization" at bounding box center [745, 137] width 59 height 14
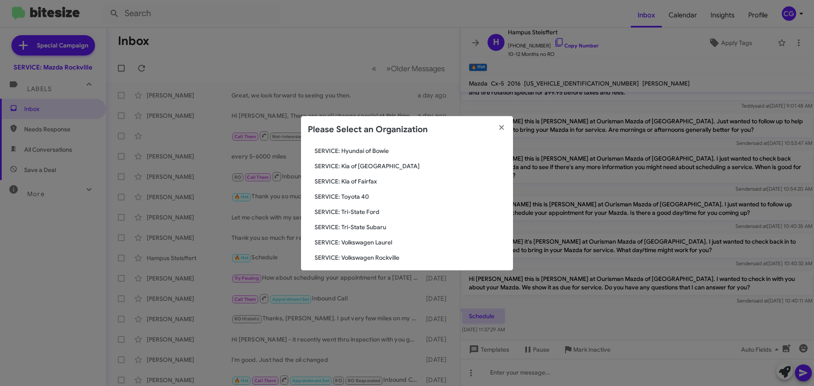
scroll to position [156, 0]
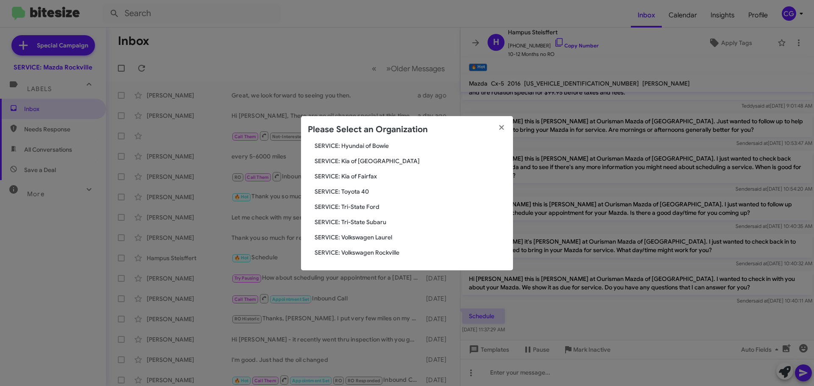
click at [367, 194] on span "SERVICE: Toyota 40" at bounding box center [410, 191] width 192 height 8
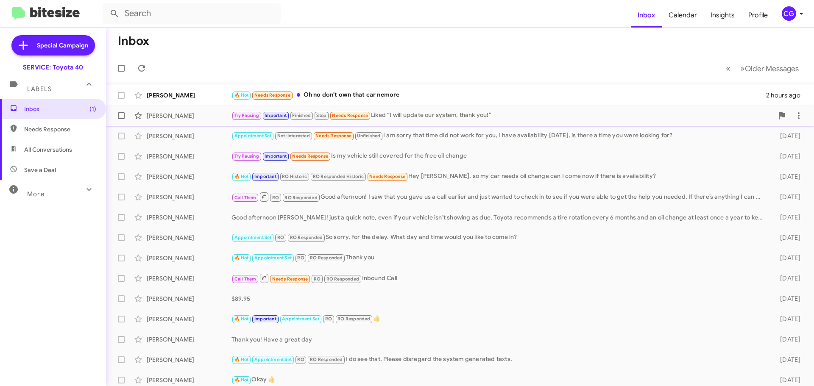
drag, startPoint x: 446, startPoint y: 116, endPoint x: 451, endPoint y: 119, distance: 5.9
click at [448, 117] on div "Try Pausing Important Finished Stop Needs Response Liked “I will update our sys…" at bounding box center [502, 116] width 542 height 10
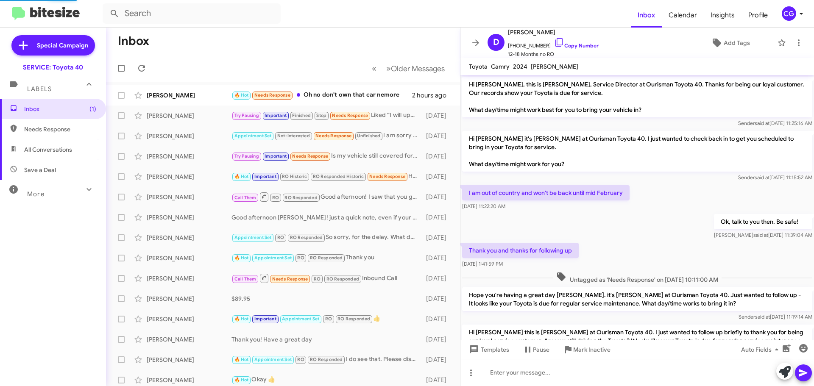
scroll to position [454, 0]
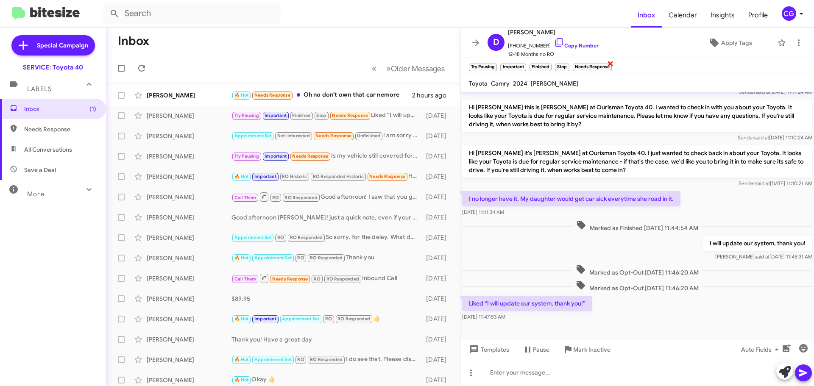
click at [611, 62] on span "×" at bounding box center [610, 63] width 7 height 10
click at [400, 139] on div "Appointment Set Not-Interested Needs Response Unfinished I am sorry that time d…" at bounding box center [325, 136] width 188 height 10
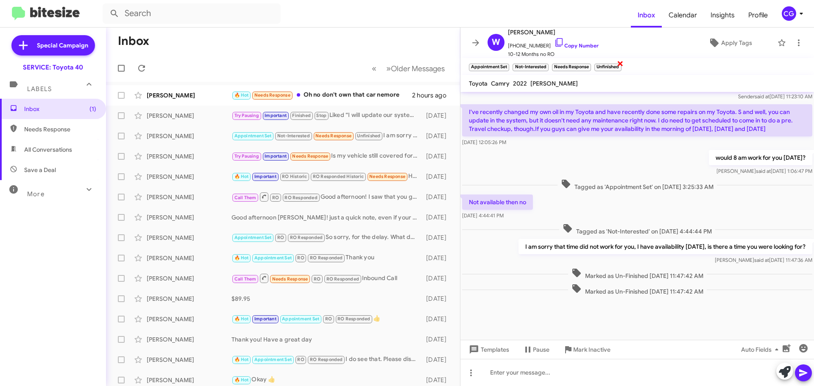
click at [621, 63] on span "×" at bounding box center [620, 63] width 7 height 10
click at [620, 64] on span "×" at bounding box center [620, 63] width 7 height 10
click at [791, 16] on div "CG" at bounding box center [788, 13] width 14 height 14
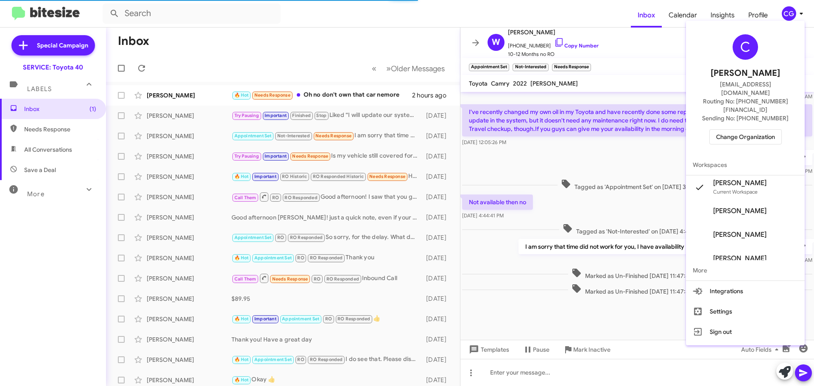
click at [775, 129] on button "Change Organization" at bounding box center [745, 136] width 72 height 15
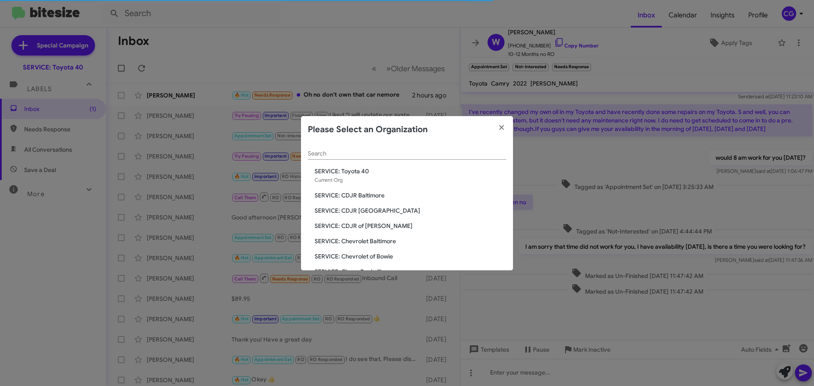
click at [401, 228] on span "SERVICE: CDJR of [PERSON_NAME]" at bounding box center [410, 226] width 192 height 8
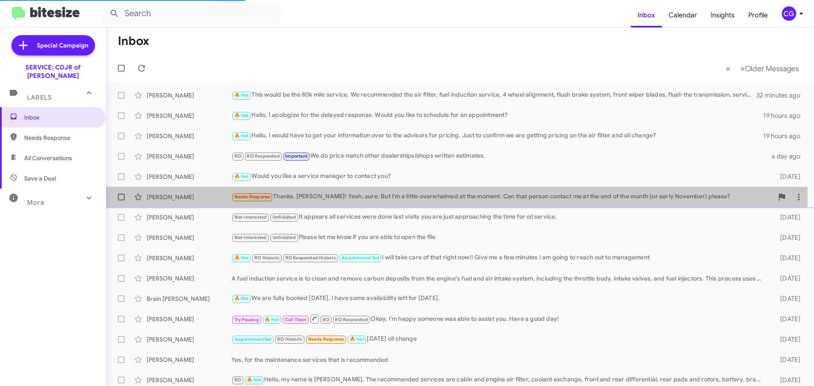
click at [314, 199] on div "Needs Response Thanks, [PERSON_NAME]! Yeah, sure. But I'm a little overwhelmed …" at bounding box center [502, 197] width 542 height 10
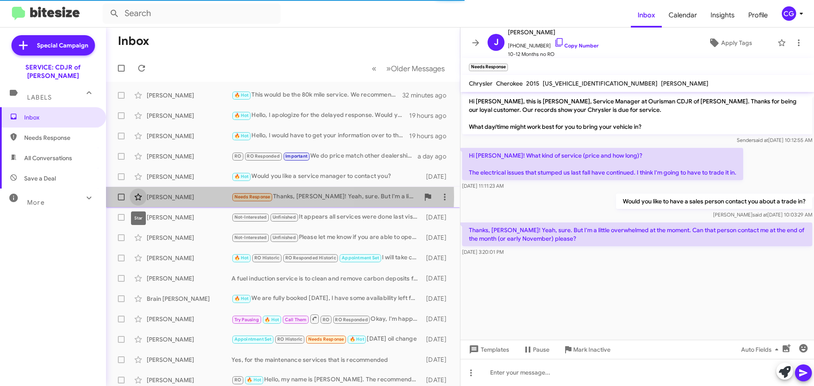
drag, startPoint x: 134, startPoint y: 196, endPoint x: 139, endPoint y: 197, distance: 4.3
click at [135, 196] on icon at bounding box center [138, 197] width 10 height 10
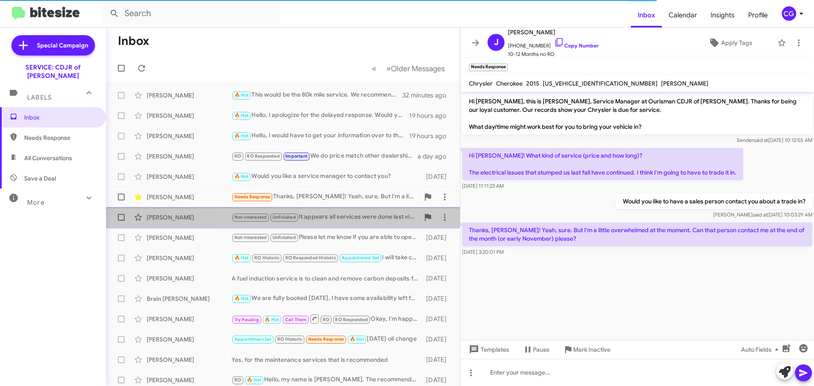
click at [352, 219] on div "Not-Interested Unfinished It appears all services were done last visits you are…" at bounding box center [325, 217] width 188 height 10
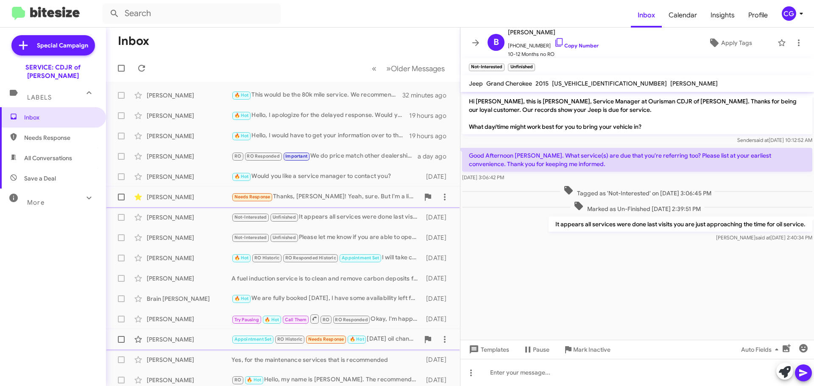
click at [392, 344] on div "Appointment Set RO Historic Needs Response 🔥 Hot [DATE] oil change" at bounding box center [325, 339] width 188 height 10
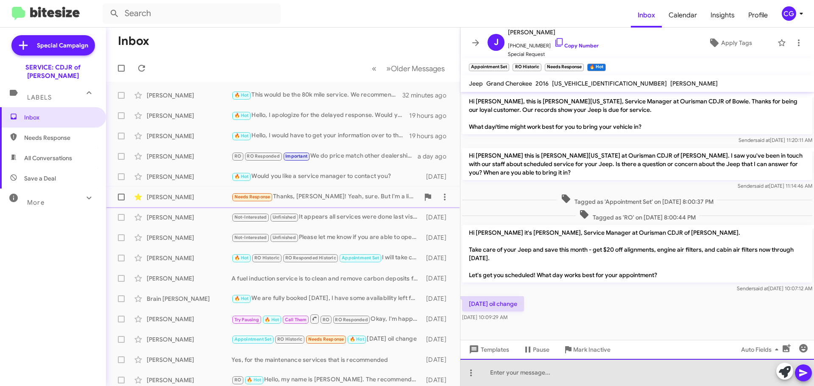
drag, startPoint x: 545, startPoint y: 375, endPoint x: 813, endPoint y: 379, distance: 268.7
click at [545, 375] on div at bounding box center [636, 372] width 353 height 27
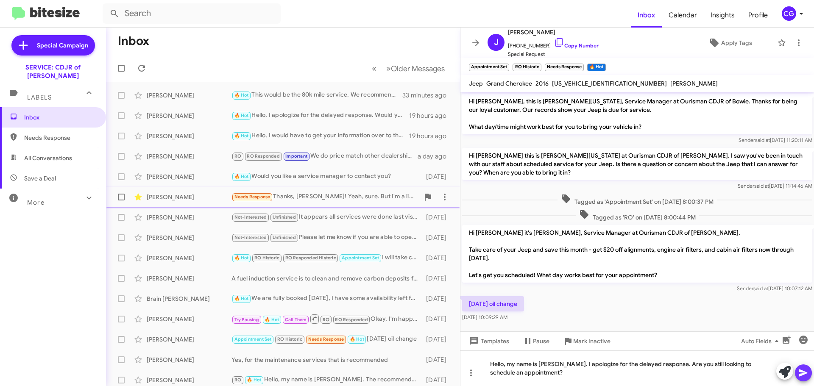
click at [802, 375] on icon at bounding box center [803, 373] width 8 height 7
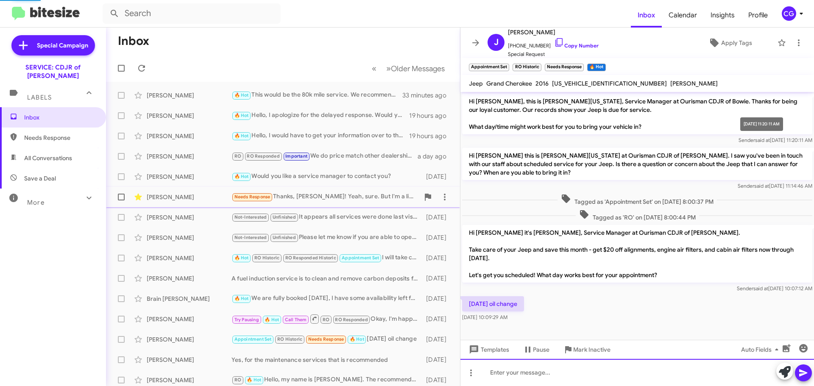
scroll to position [27, 0]
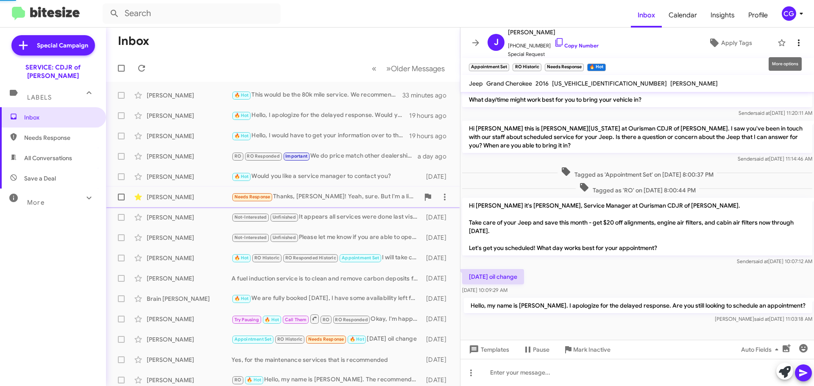
click at [798, 41] on icon at bounding box center [799, 42] width 2 height 7
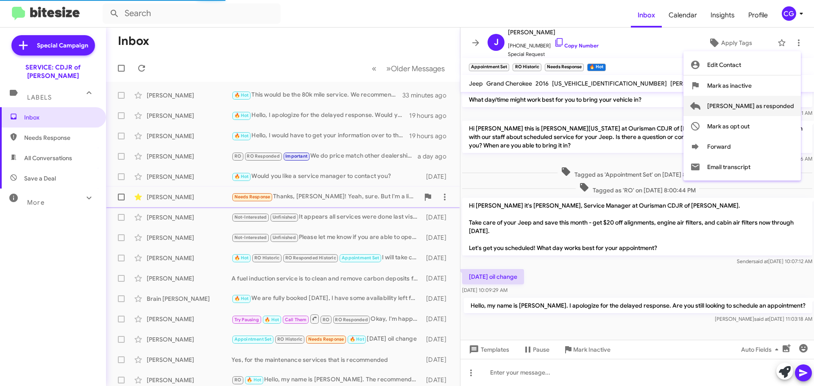
click at [779, 106] on span "[PERSON_NAME] as responded" at bounding box center [750, 106] width 87 height 20
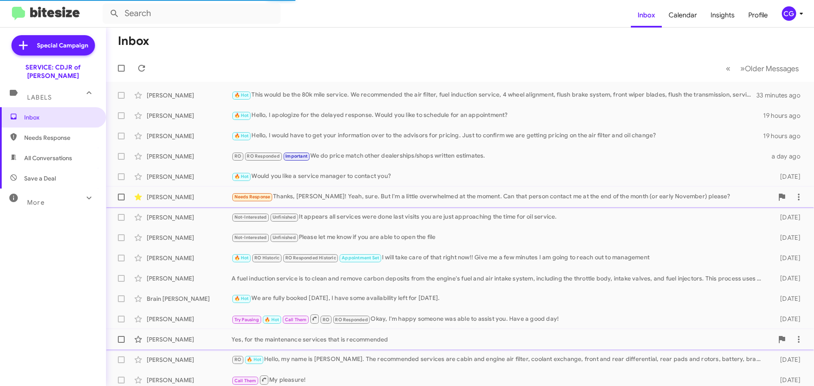
click at [341, 345] on div "[PERSON_NAME] Yes, for the maintenance services that is recommended [DATE]" at bounding box center [460, 339] width 694 height 17
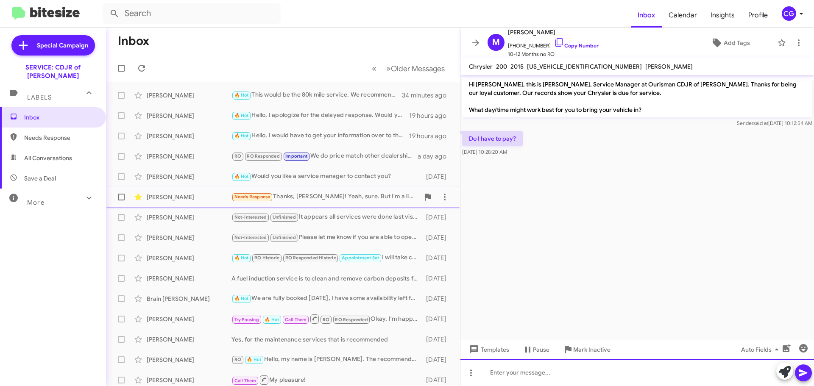
click at [563, 374] on div at bounding box center [636, 372] width 353 height 27
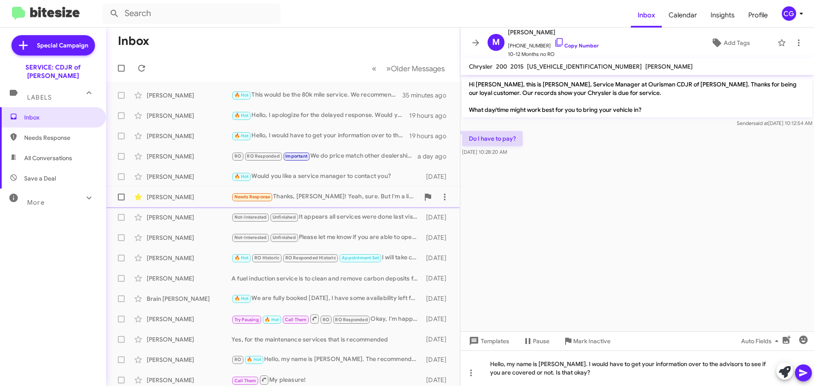
click at [797, 375] on button at bounding box center [803, 372] width 17 height 17
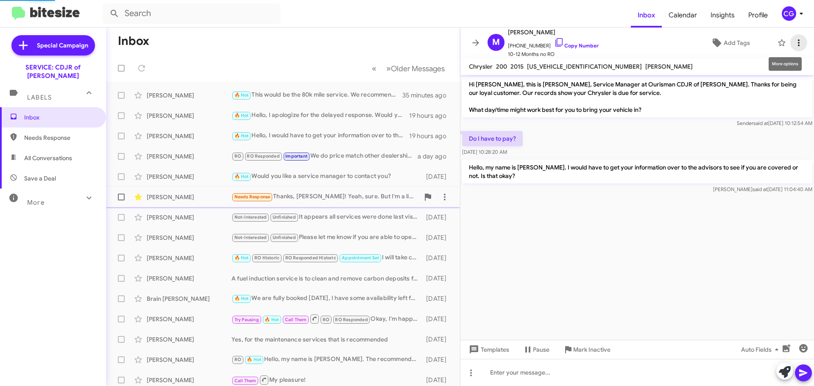
click at [795, 43] on icon at bounding box center [798, 43] width 10 height 10
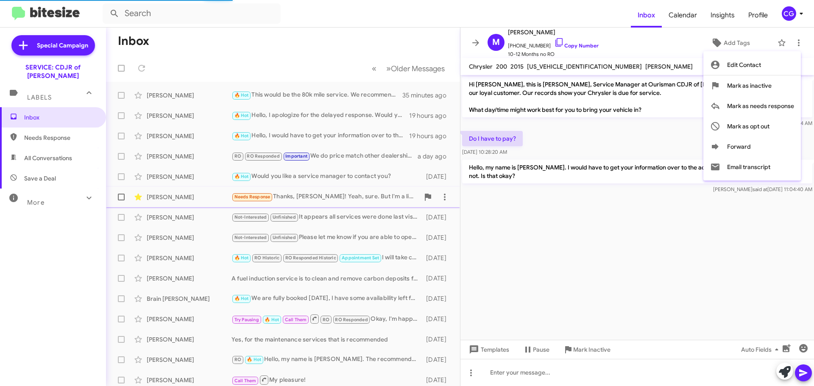
click at [603, 170] on div at bounding box center [407, 193] width 814 height 386
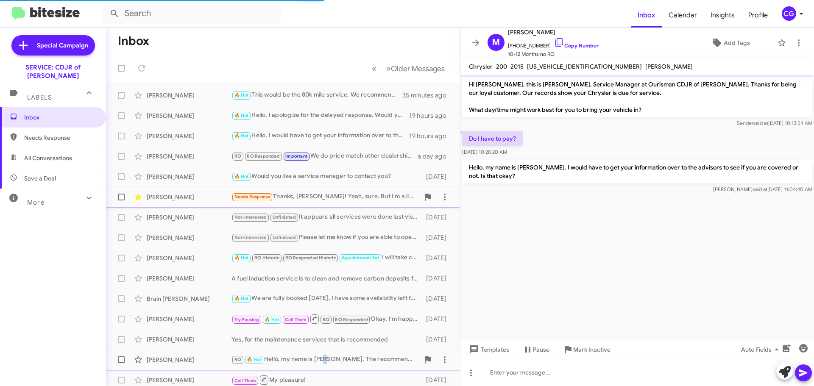
click at [327, 355] on div "RO 🔥 Hot Hello, my name is [PERSON_NAME]. The recommended services are cabin an…" at bounding box center [325, 360] width 188 height 10
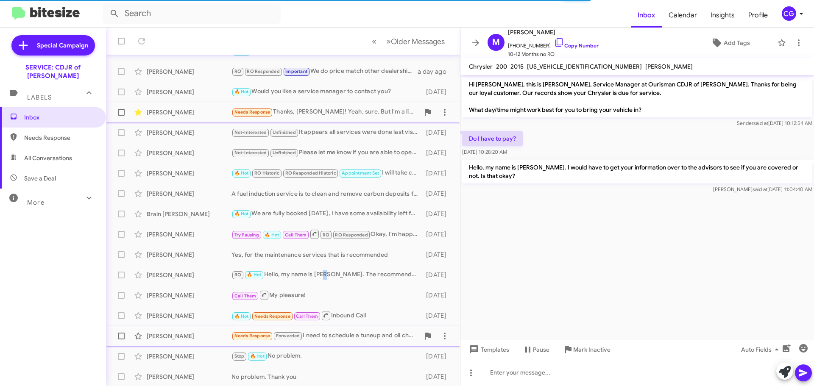
scroll to position [86, 0]
click at [336, 340] on div "Needs Response Forwarded I need to schedule a tuneup and oil change. What is th…" at bounding box center [325, 335] width 188 height 10
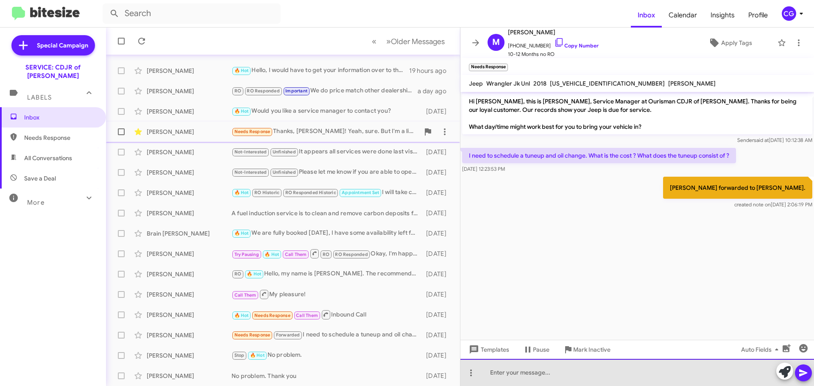
click at [628, 368] on div at bounding box center [636, 372] width 353 height 27
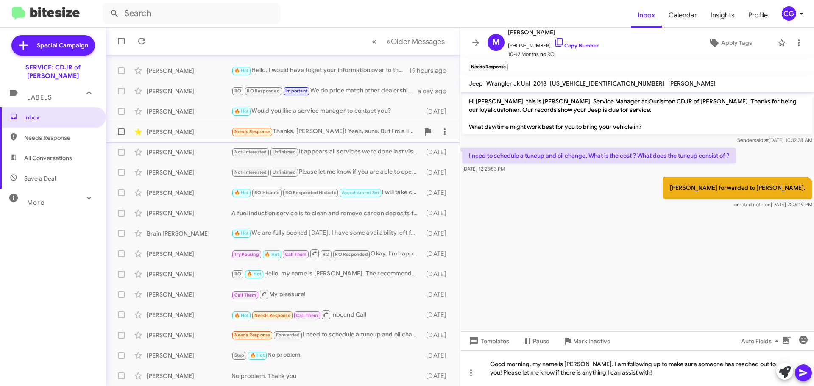
click at [807, 374] on icon at bounding box center [803, 373] width 10 height 10
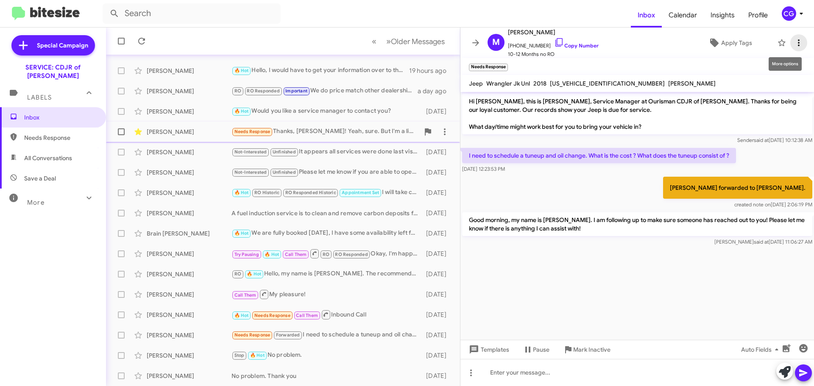
click at [793, 43] on icon at bounding box center [798, 43] width 10 height 10
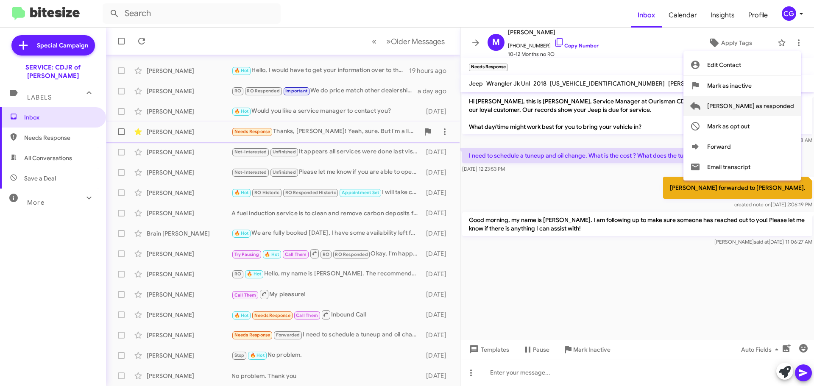
click at [794, 105] on button "[PERSON_NAME] as responded" at bounding box center [741, 106] width 117 height 20
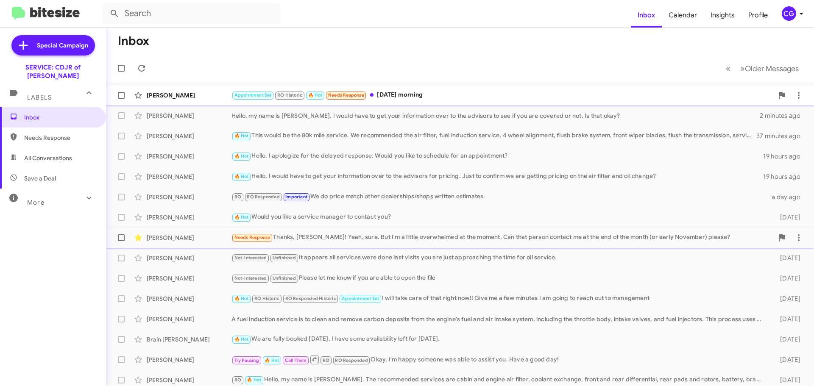
click at [412, 92] on div "Appointment Set RO Historic 🔥 Hot Needs Response [DATE] morning" at bounding box center [502, 95] width 542 height 10
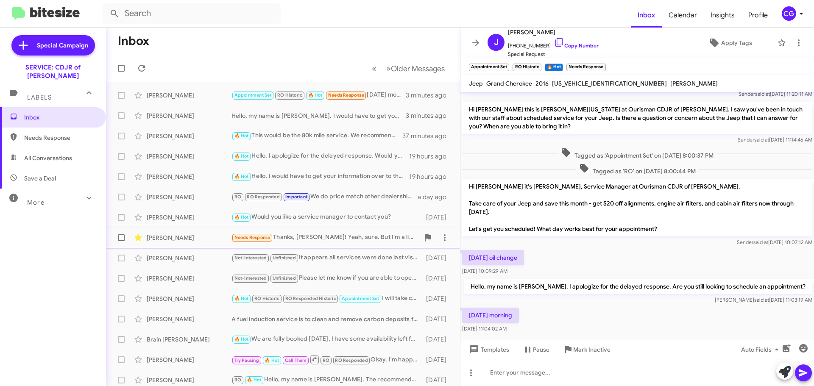
scroll to position [58, 0]
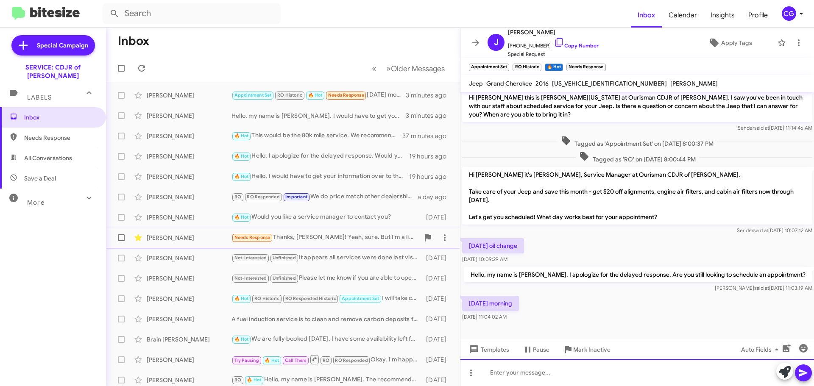
click at [580, 383] on div at bounding box center [636, 372] width 353 height 27
click at [812, 373] on div "Would you prefer to wait or drop off the vehicle?" at bounding box center [636, 372] width 353 height 27
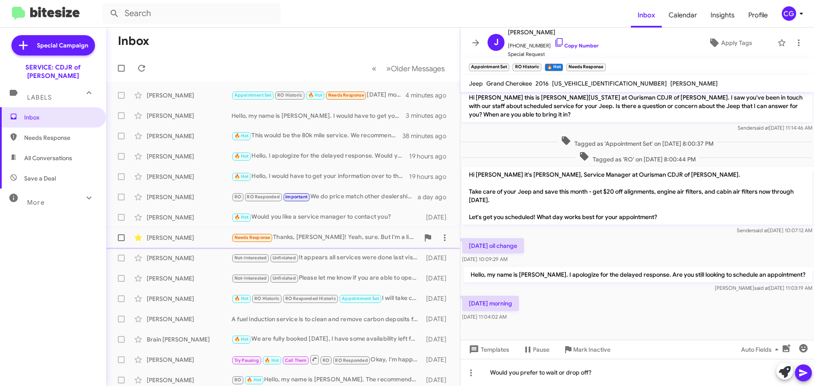
click at [809, 375] on button at bounding box center [803, 372] width 17 height 17
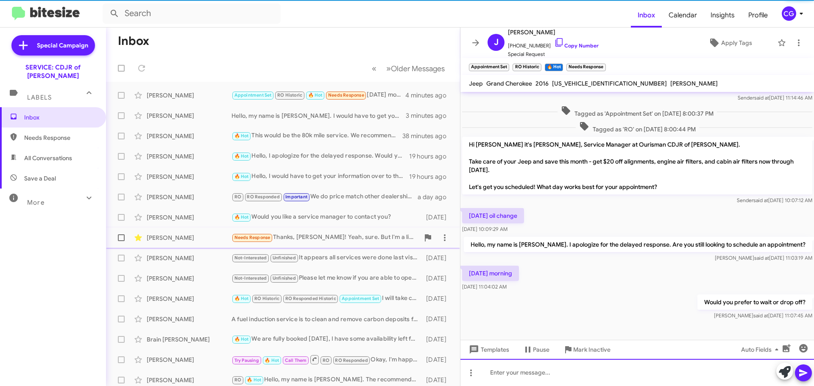
scroll to position [89, 0]
